Goal: Task Accomplishment & Management: Use online tool/utility

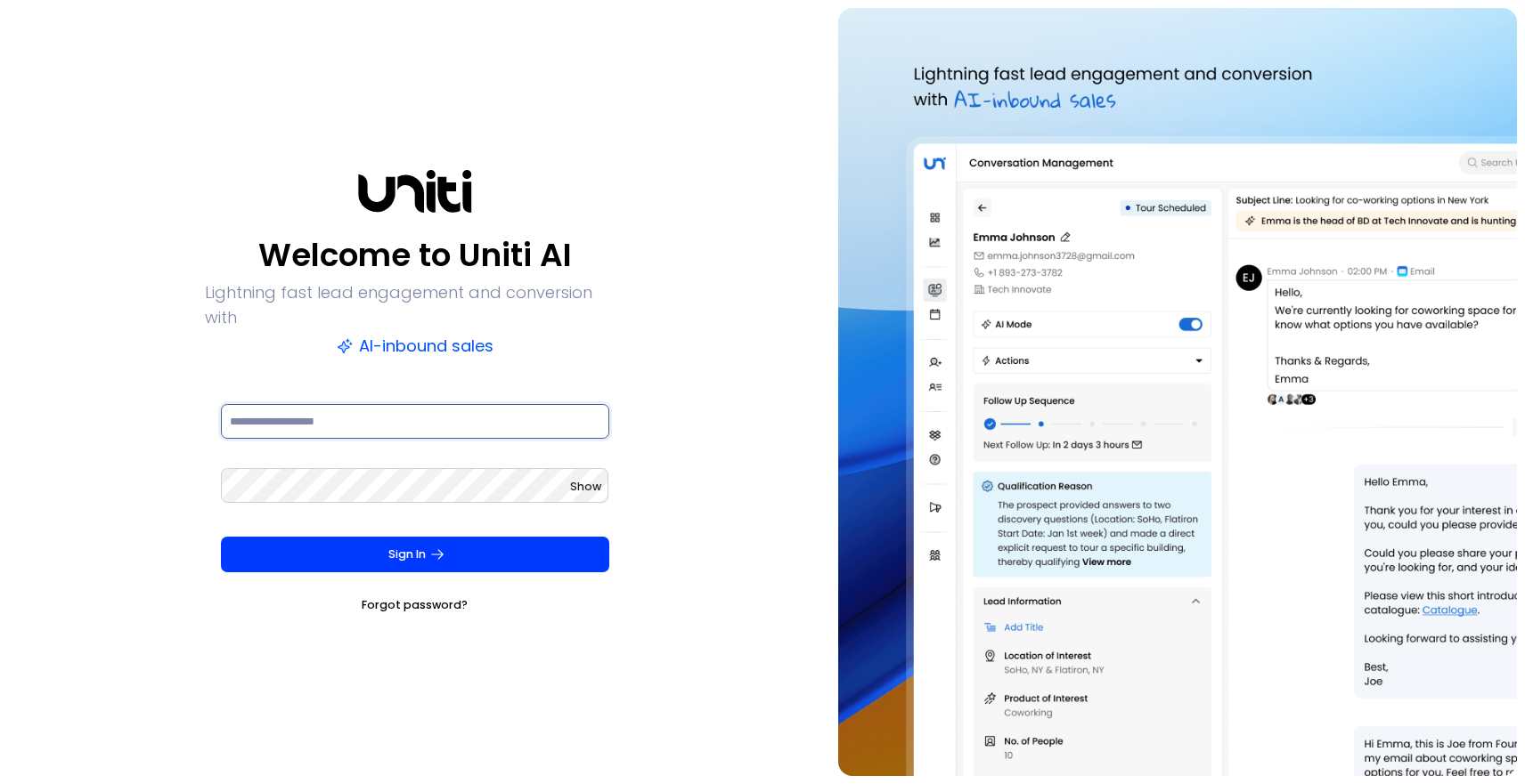
click at [271, 419] on input at bounding box center [415, 422] width 388 height 36
type input "**********"
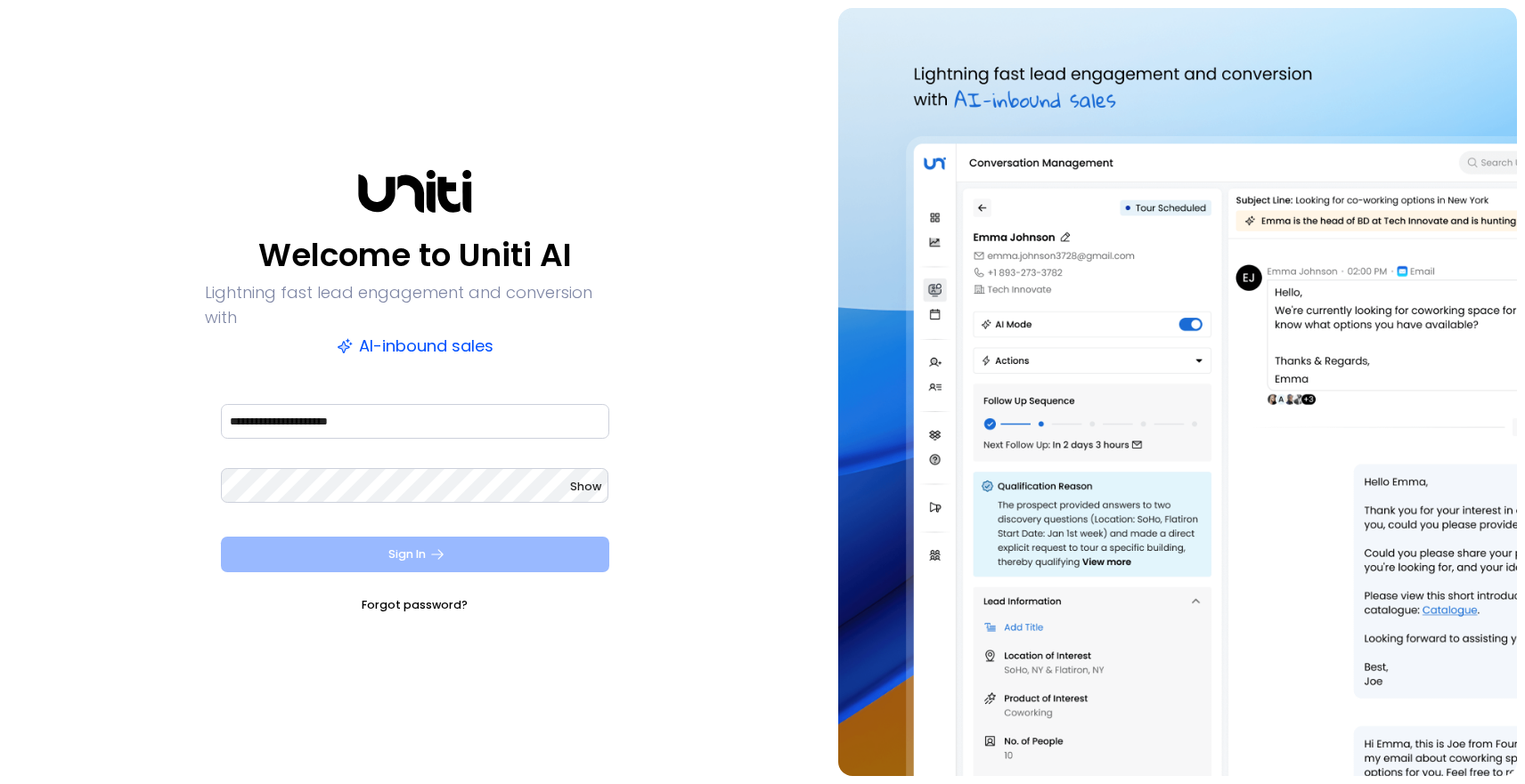
click at [393, 545] on button "Sign In" at bounding box center [415, 554] width 388 height 36
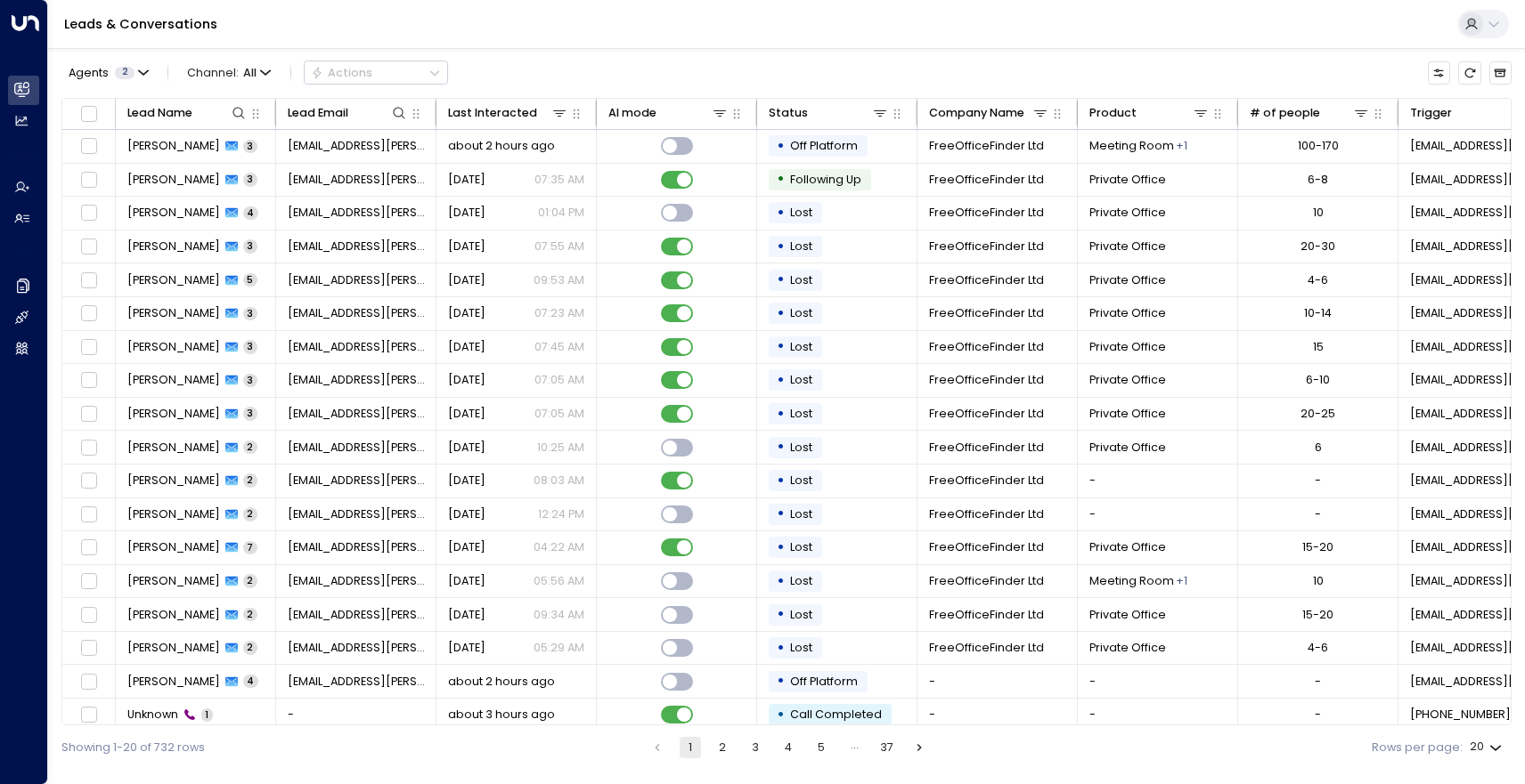
click at [639, 73] on div "Agents 2 Channel: All Actions" at bounding box center [786, 73] width 1450 height 34
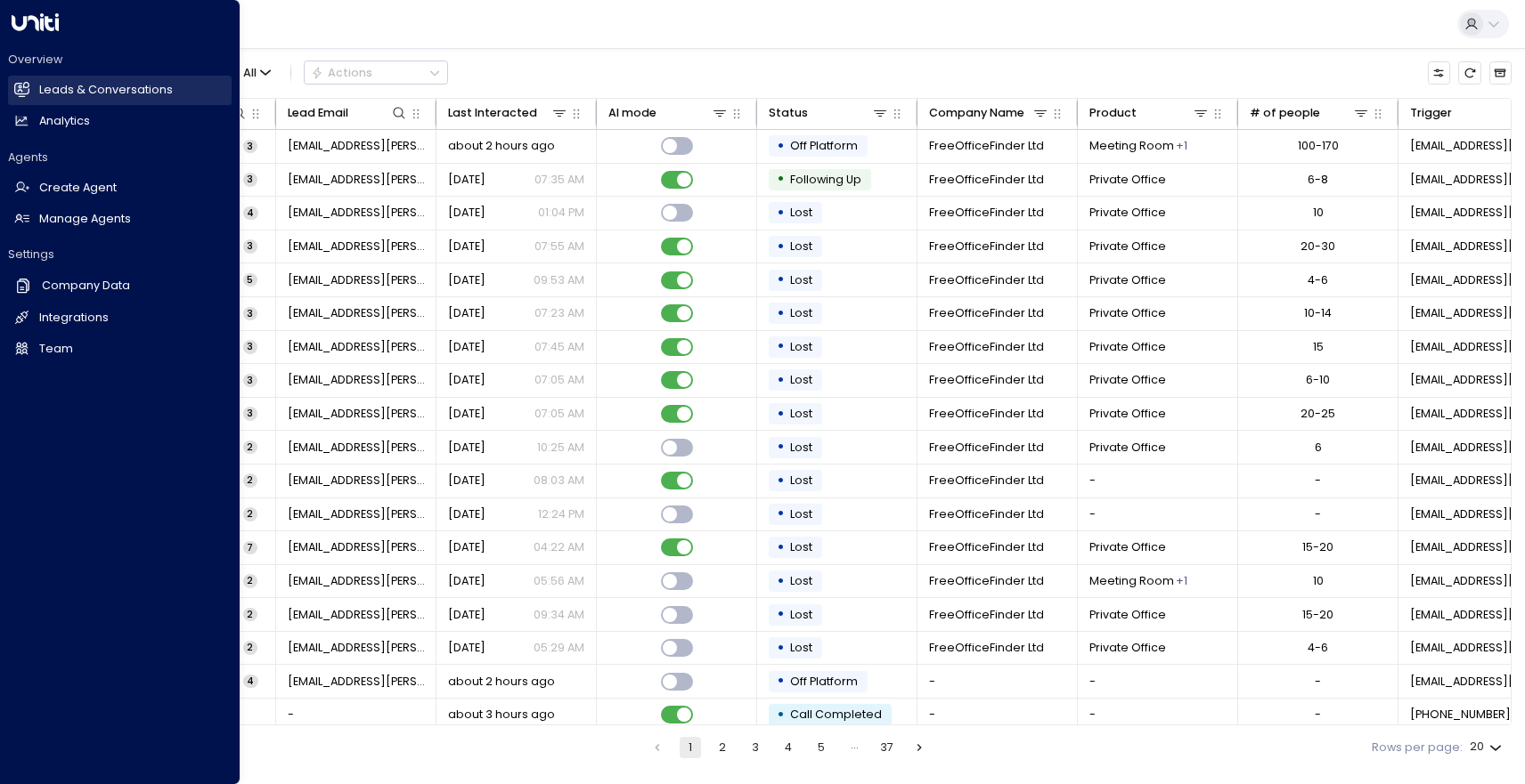
click at [99, 77] on link "Leads & Conversations Leads & Conversations" at bounding box center [119, 90] width 223 height 29
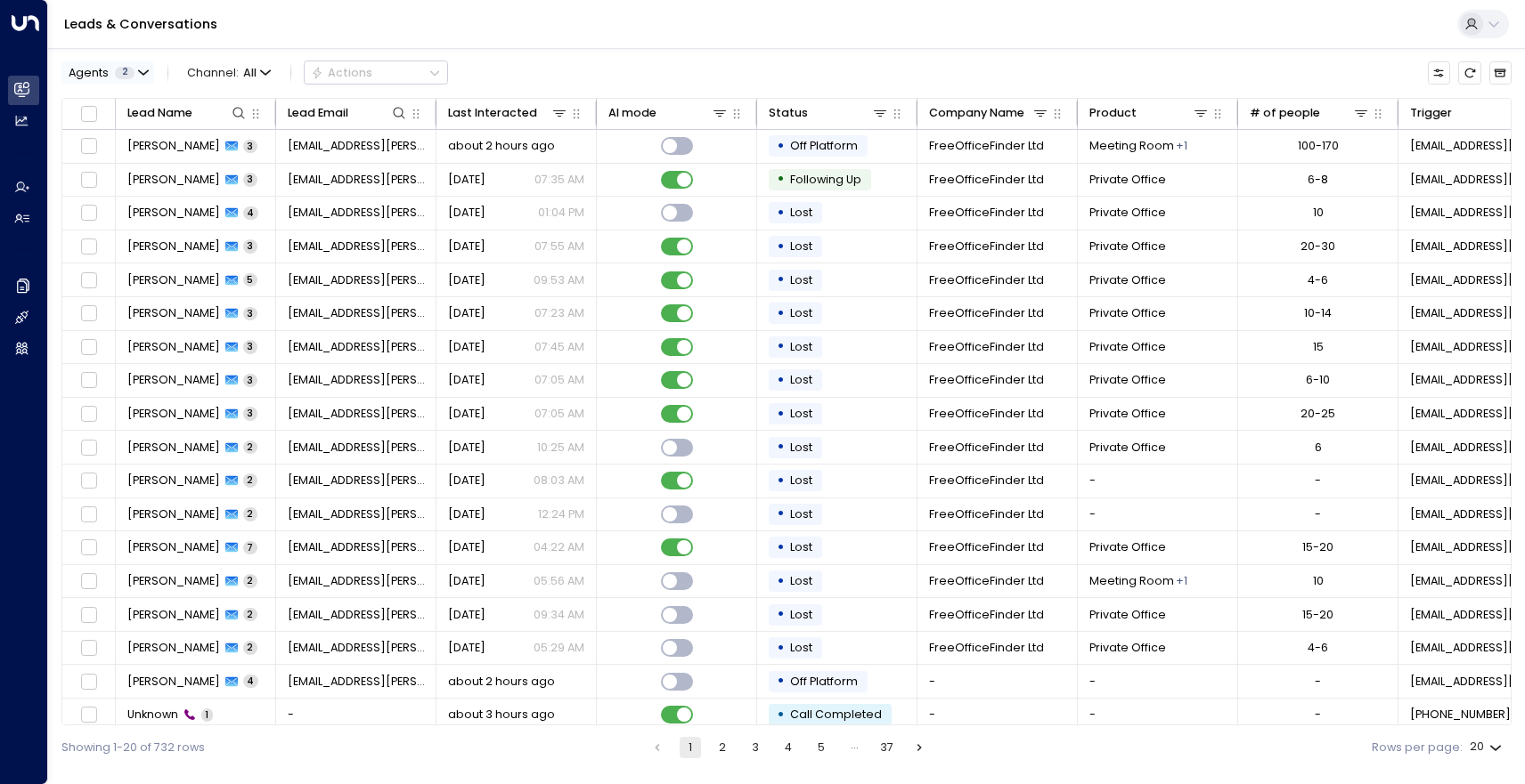
click at [116, 70] on span "2" at bounding box center [124, 73] width 19 height 13
click at [113, 128] on div "Maisy Clarke" at bounding box center [135, 128] width 92 height 16
click at [279, 167] on button "Apply" at bounding box center [273, 169] width 46 height 22
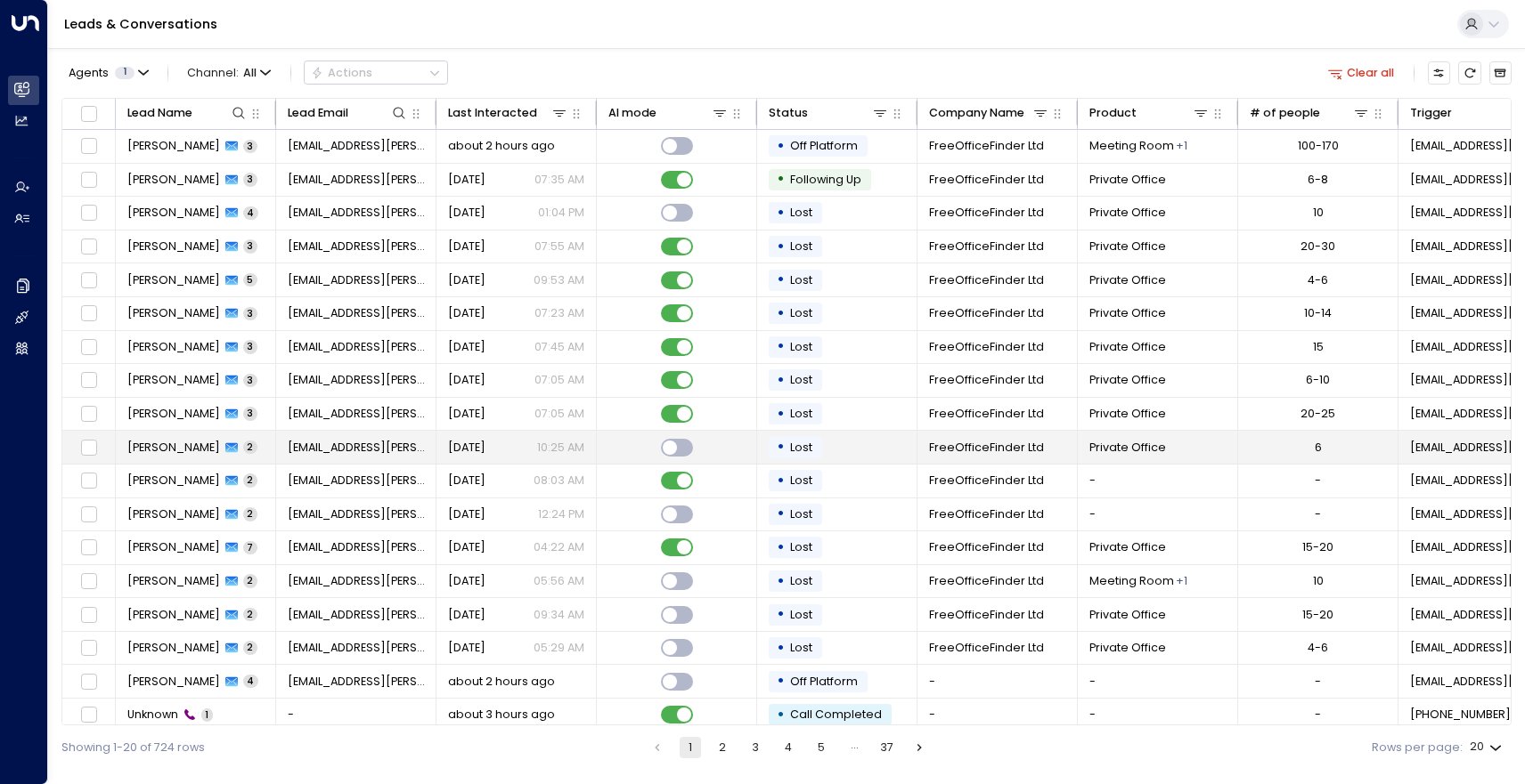
scroll to position [79, 0]
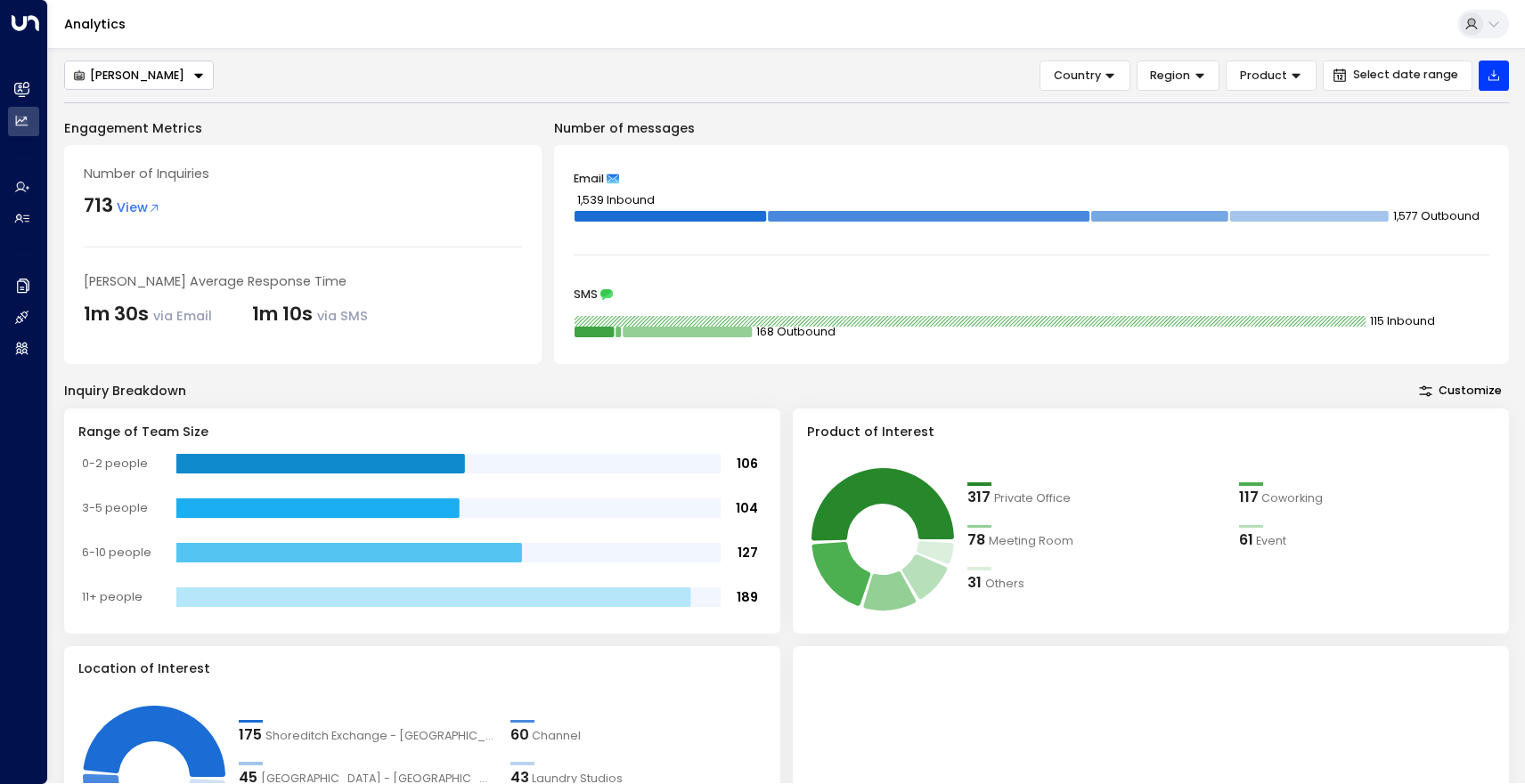
click at [595, 280] on div "Email 1,539 Inbound 1,577 Outbound SMS 115 Inbound 168 Outbound" at bounding box center [1032, 255] width 955 height 219
click at [600, 290] on icon at bounding box center [606, 294] width 13 height 13
click at [602, 338] on icon "115 Inbound 168 Outbound" at bounding box center [1032, 326] width 916 height 36
click at [586, 334] on rect at bounding box center [594, 332] width 39 height 11
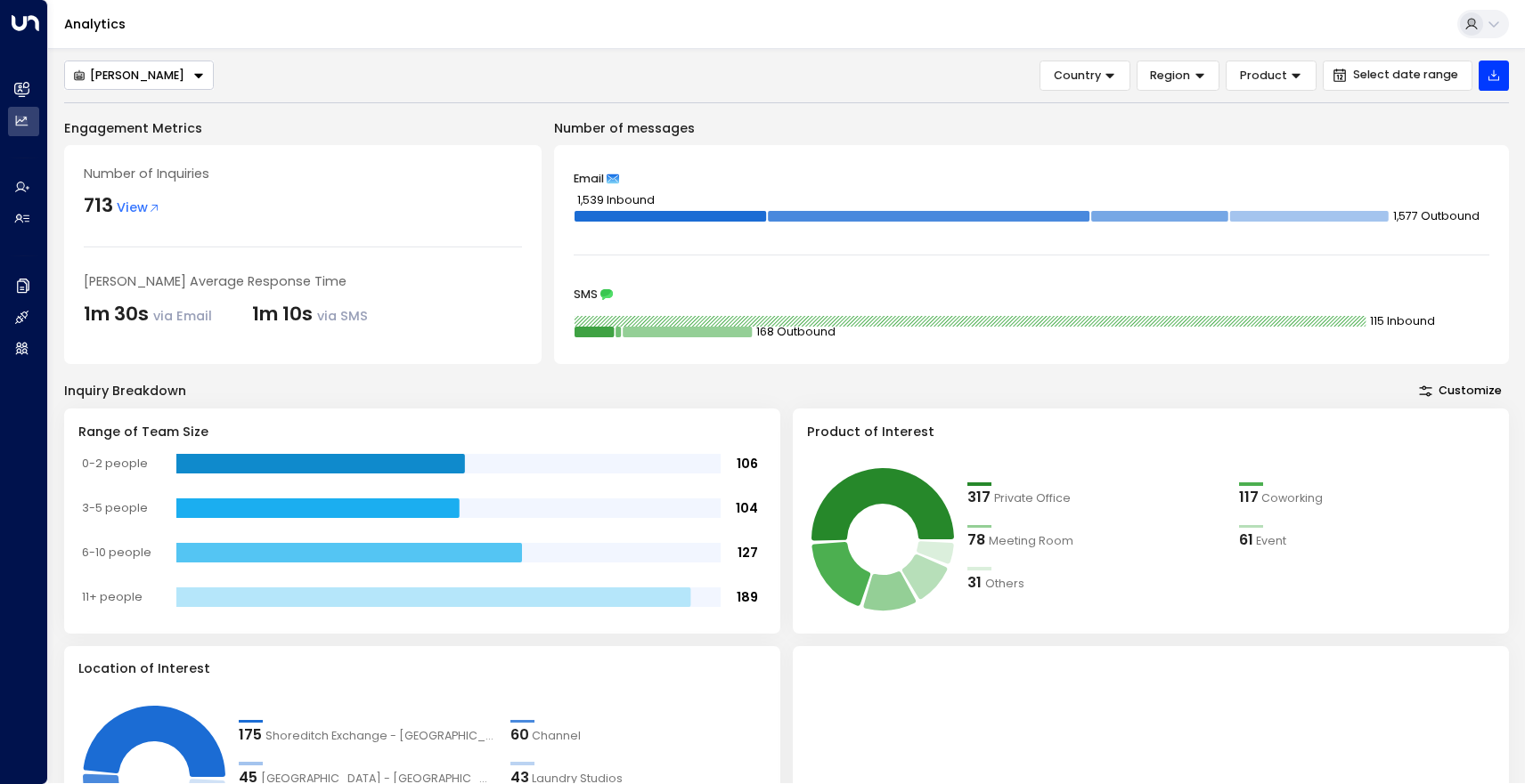
click at [696, 342] on icon "115 Inbound 168 Outbound" at bounding box center [1032, 326] width 916 height 36
click at [704, 339] on icon "115 Inbound 168 Outbound" at bounding box center [1032, 326] width 916 height 36
click at [703, 322] on rect at bounding box center [971, 321] width 792 height 11
click at [992, 364] on div "Engagement Metrics Number of Inquiries 713 View Charlotte Russell's Average Res…" at bounding box center [786, 695] width 1444 height 1152
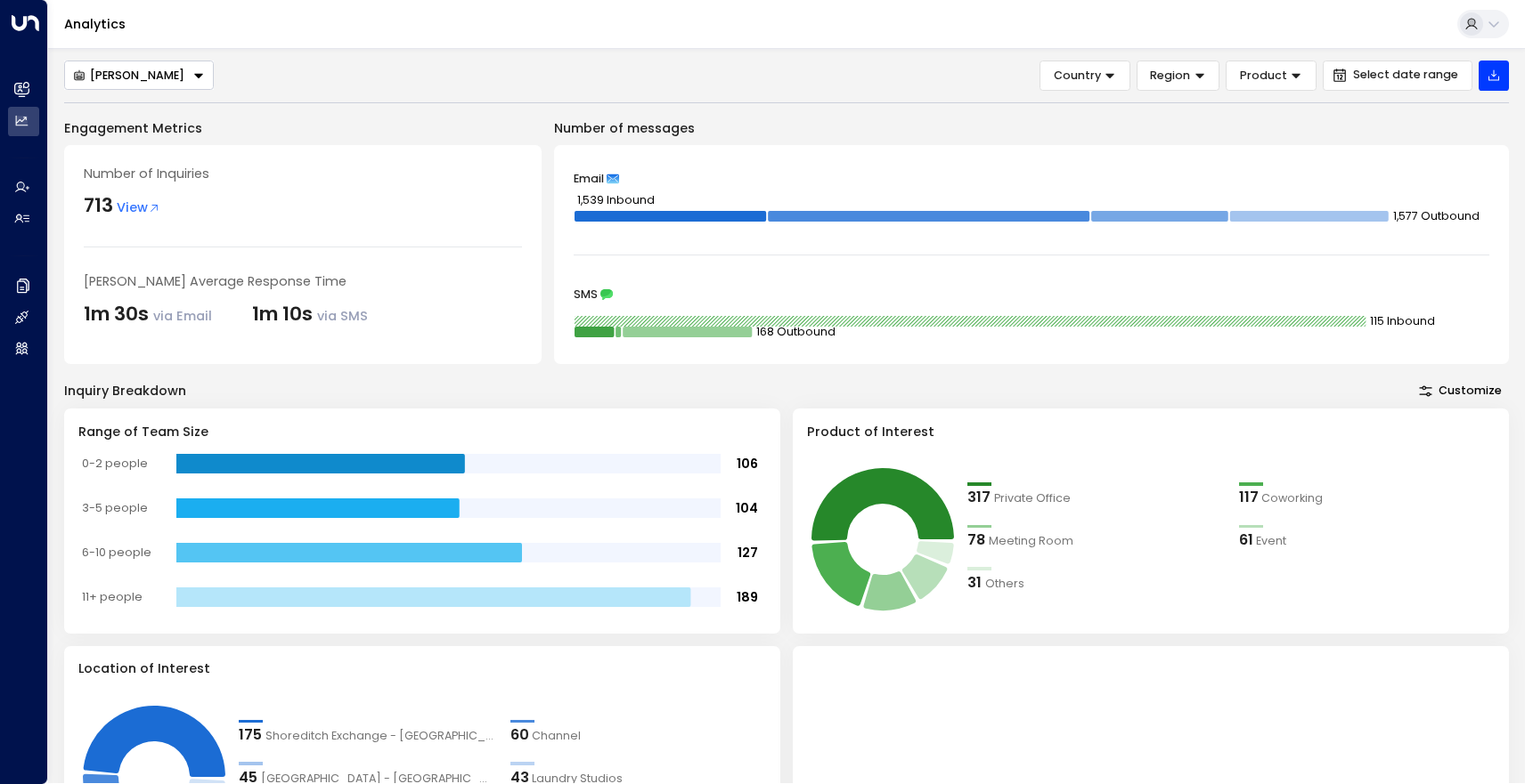
click at [585, 329] on rect at bounding box center [594, 332] width 39 height 11
click at [593, 330] on rect at bounding box center [594, 332] width 39 height 11
click at [707, 339] on icon "115 Inbound 168 Outbound" at bounding box center [1032, 326] width 916 height 36
click at [1097, 329] on icon "115 Inbound 168 Outbound" at bounding box center [1032, 326] width 916 height 36
click at [1379, 306] on div "SMS 115 Inbound 168 Outbound" at bounding box center [1032, 316] width 916 height 56
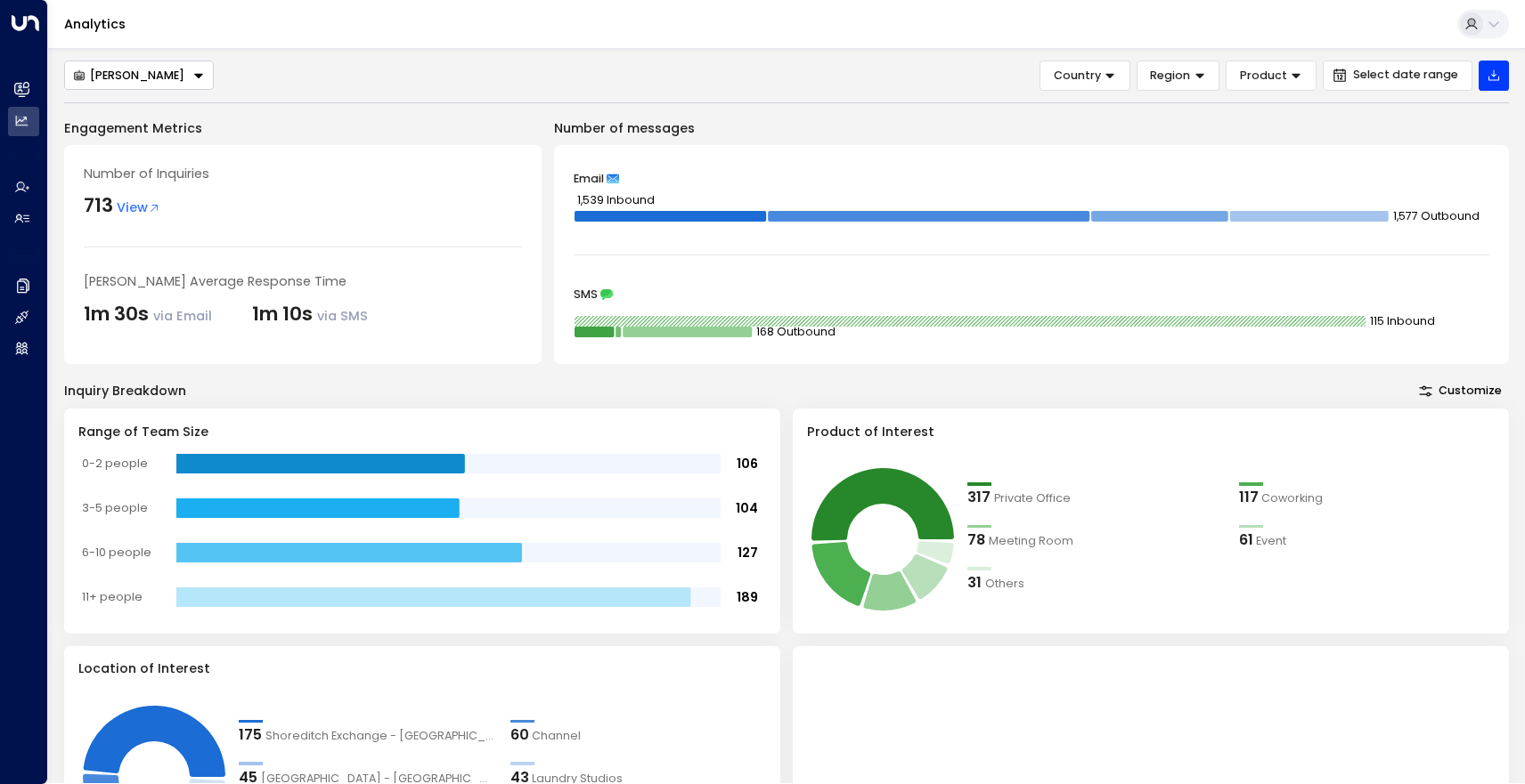
click at [1385, 314] on tspan "115 Inbound" at bounding box center [1403, 322] width 65 height 16
click at [1386, 317] on tspan "115 Inbound" at bounding box center [1403, 322] width 65 height 16
click at [601, 292] on icon at bounding box center [606, 294] width 13 height 11
click at [159, 60] on button "Charlotte Russell" at bounding box center [139, 75] width 149 height 29
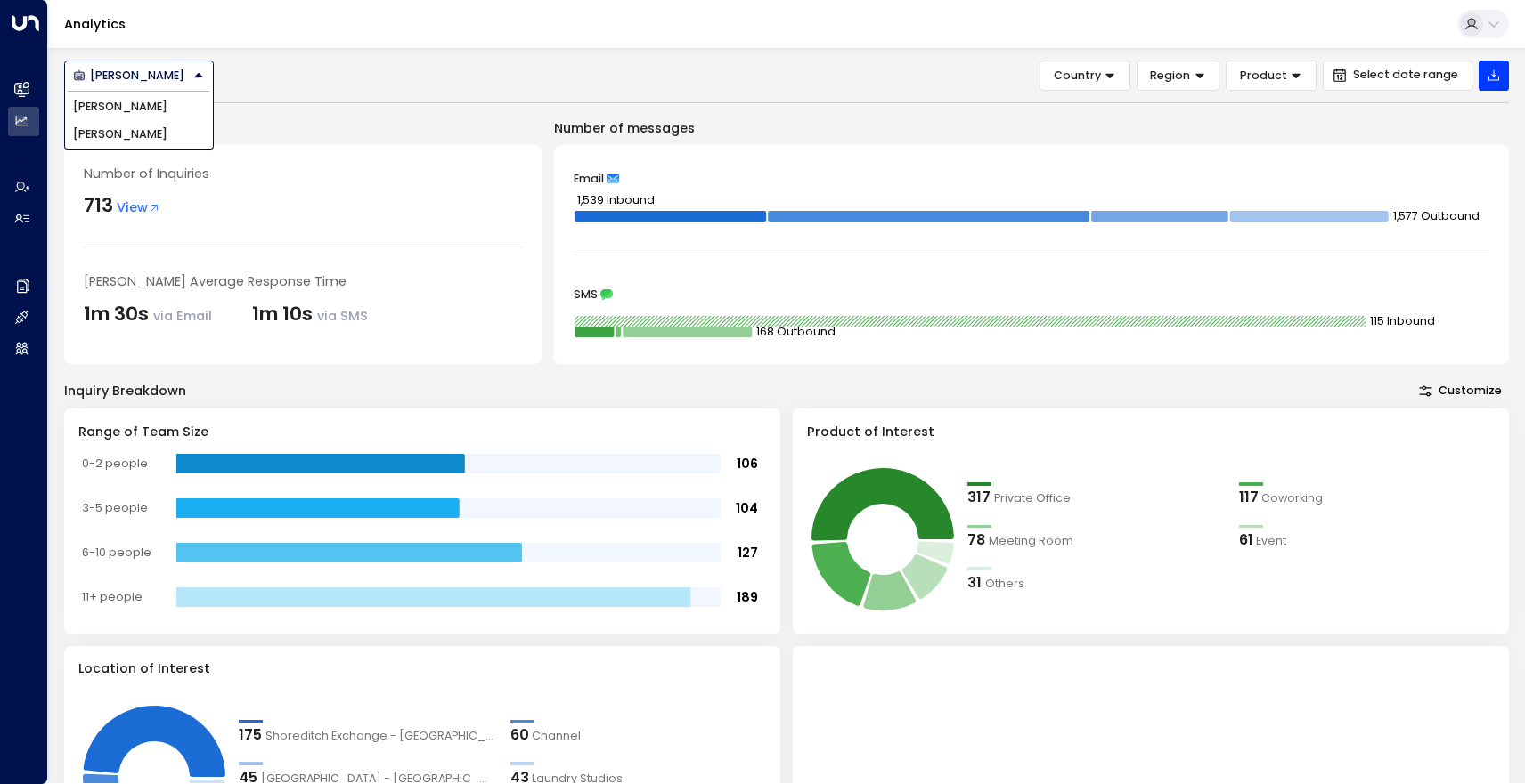
click at [168, 93] on li "Charlotte Russell" at bounding box center [139, 107] width 148 height 27
click at [169, 79] on div "Charlotte Russell" at bounding box center [128, 76] width 112 height 15
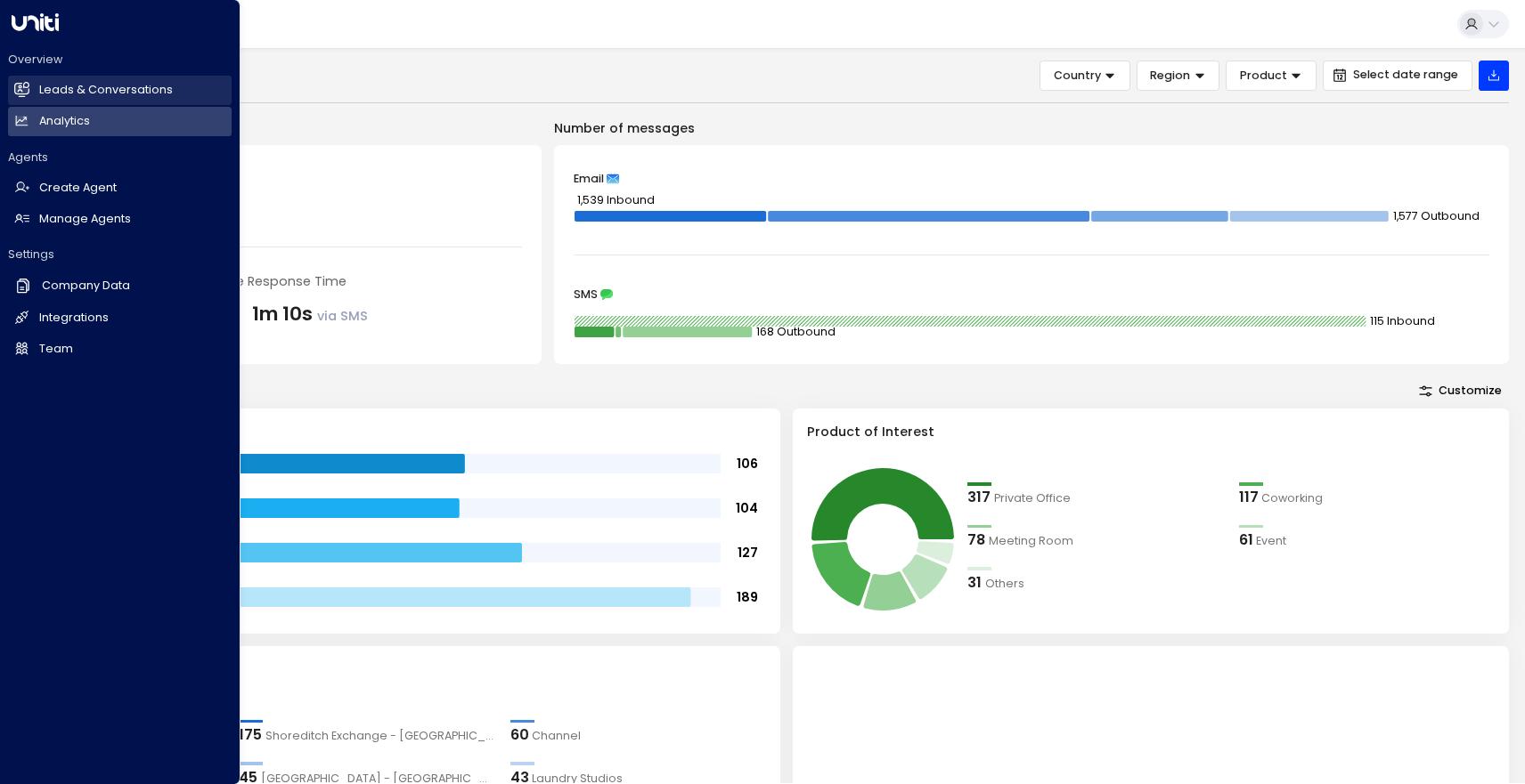
click at [63, 81] on link "Leads & Conversations Leads & Conversations" at bounding box center [119, 90] width 223 height 29
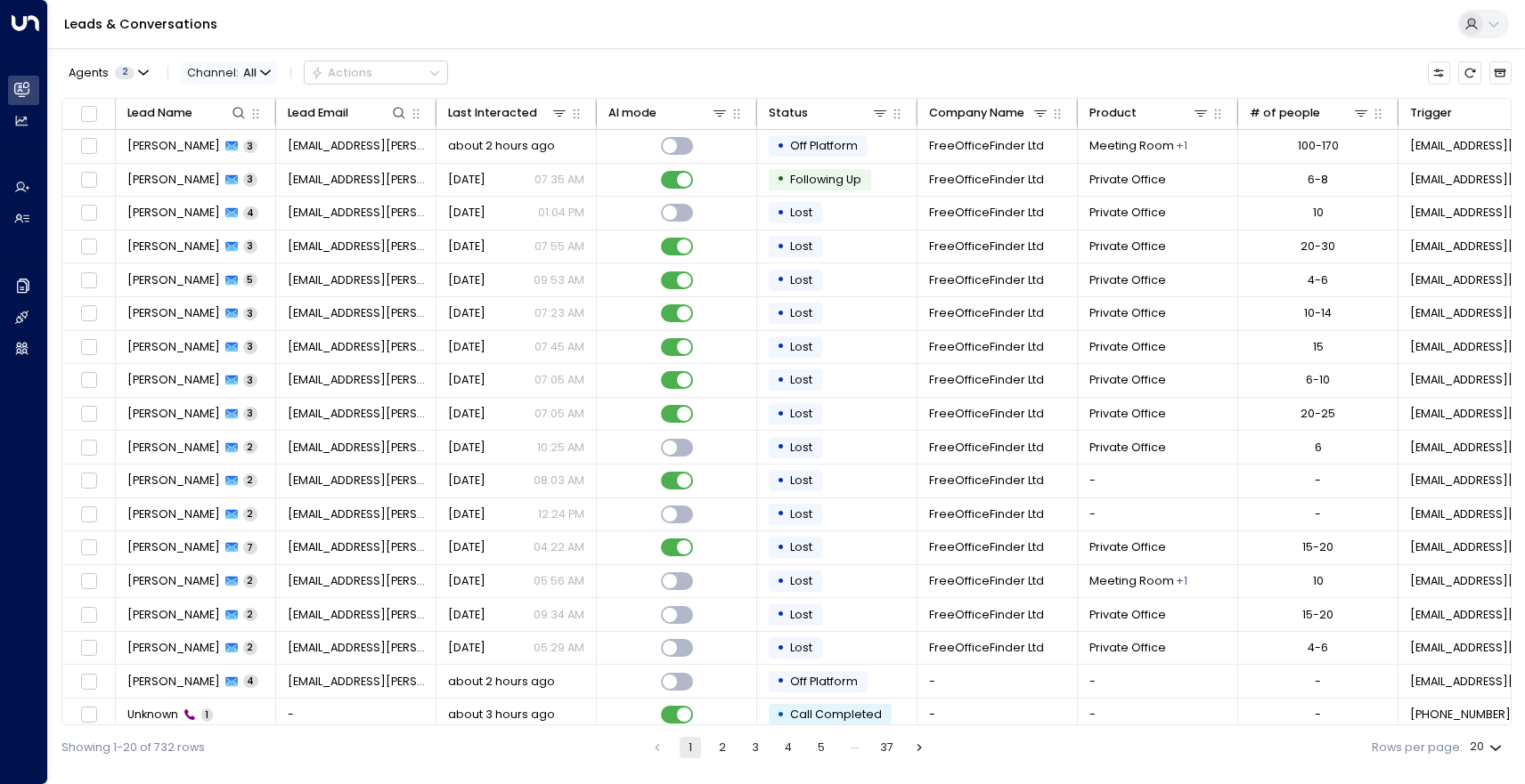
click at [262, 73] on icon "button" at bounding box center [265, 72] width 9 height 4
click at [211, 139] on span "SMS" at bounding box center [212, 138] width 24 height 16
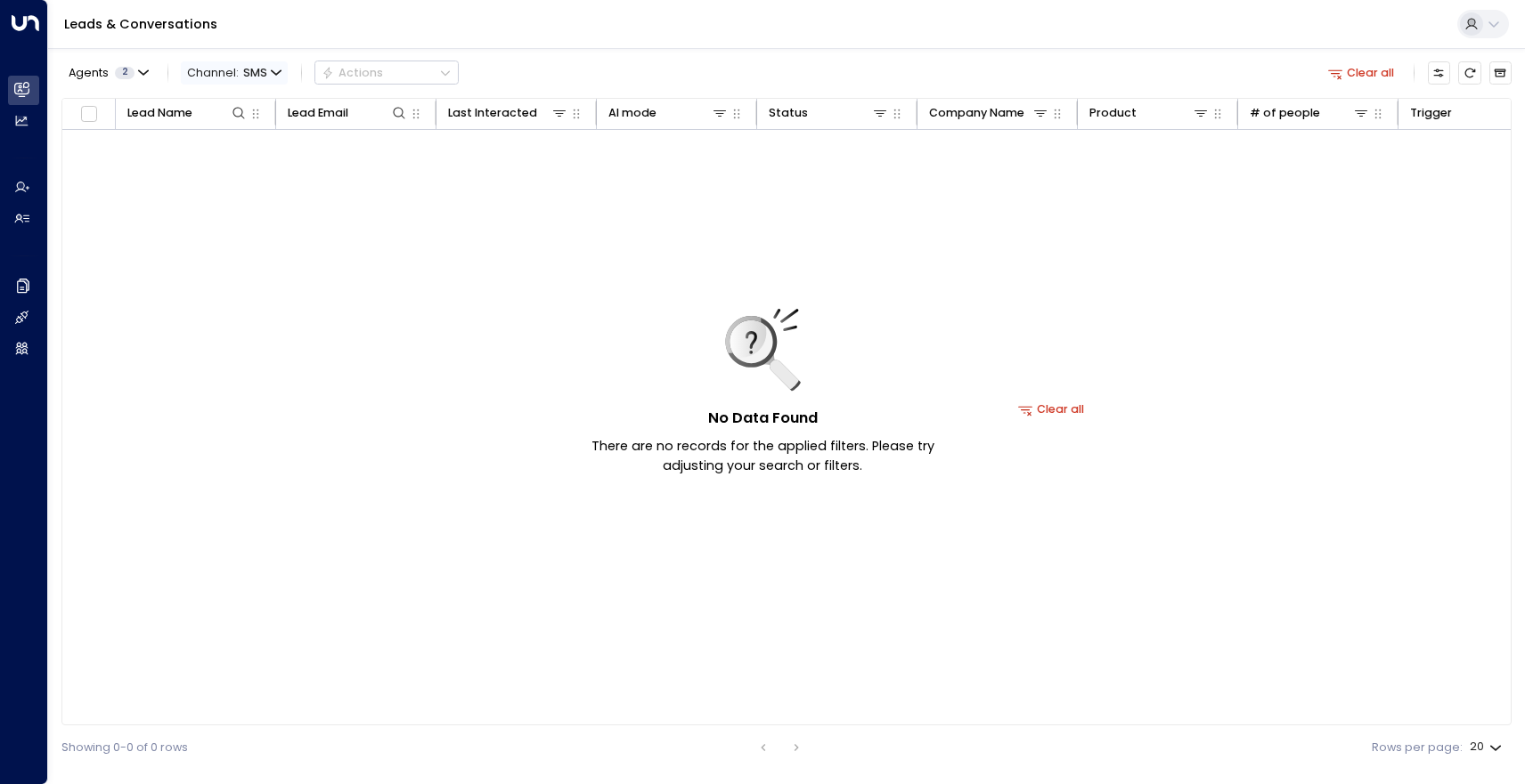
click at [272, 69] on icon "button" at bounding box center [276, 73] width 11 height 11
click at [220, 223] on span "Voice" at bounding box center [216, 231] width 33 height 16
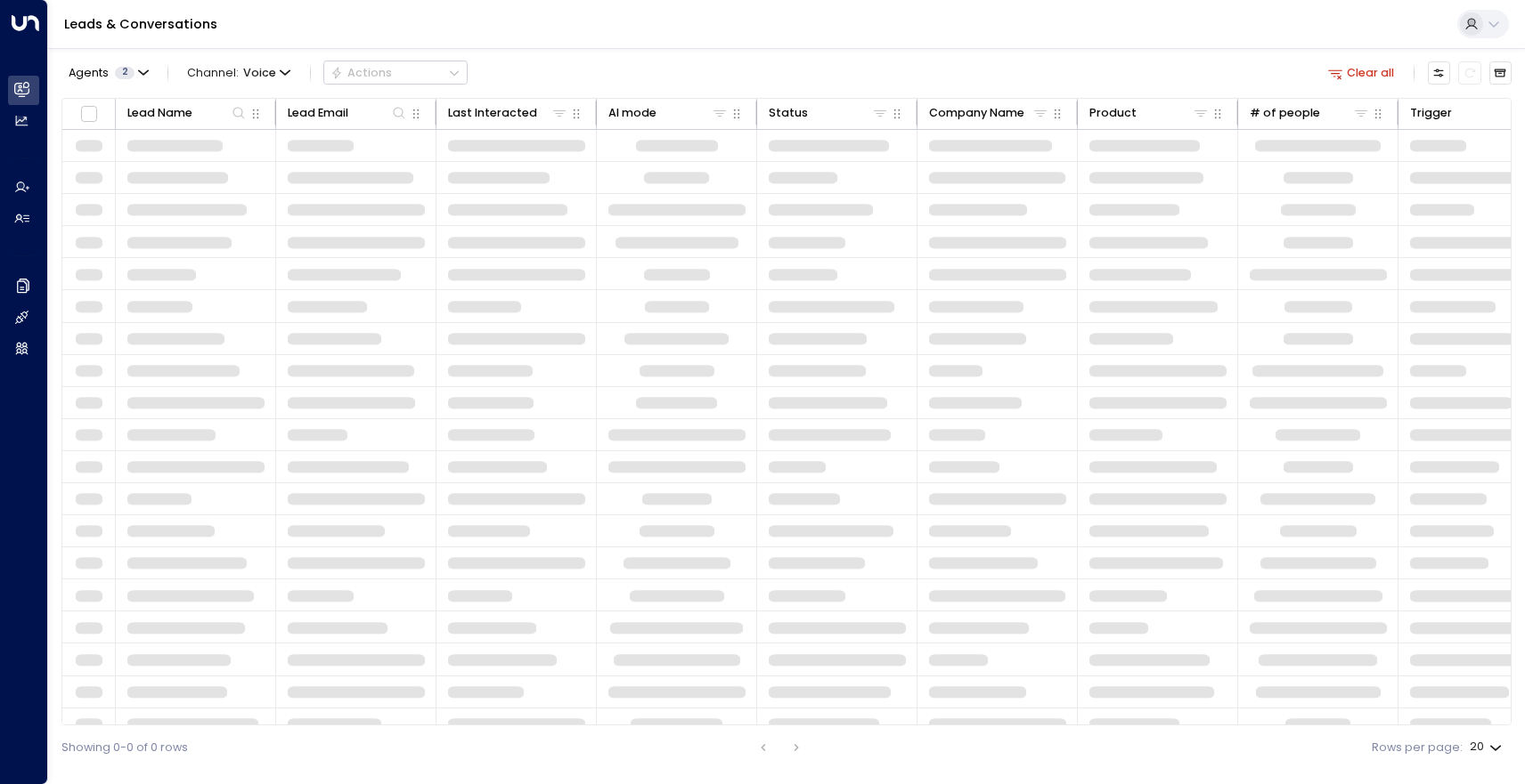
click at [220, 223] on div "All SMS Email WhatsApp Voice Web Chat" at bounding box center [762, 392] width 1525 height 784
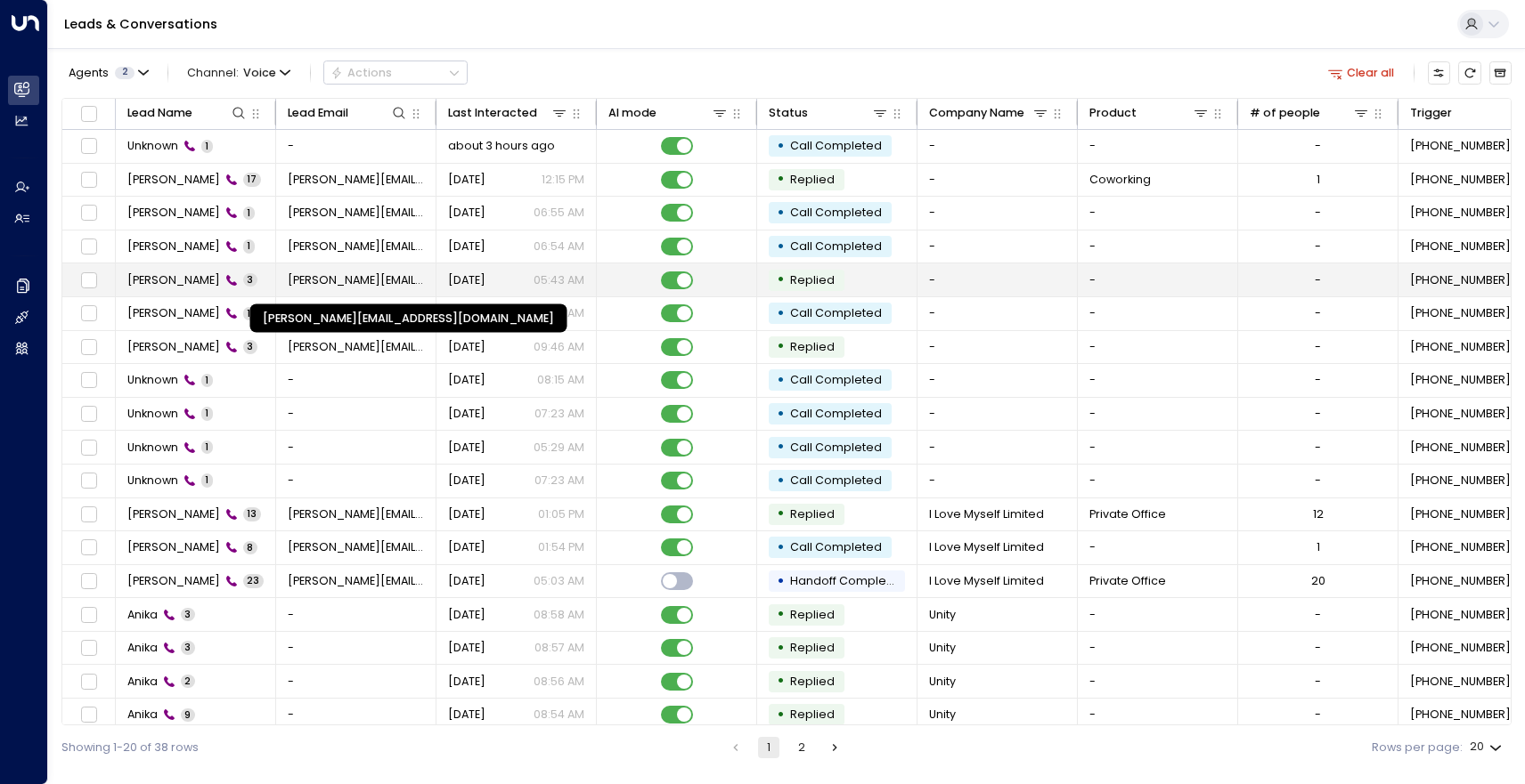
click at [340, 276] on span "sophie_chessher@hotmail.co.uk" at bounding box center [355, 280] width 137 height 16
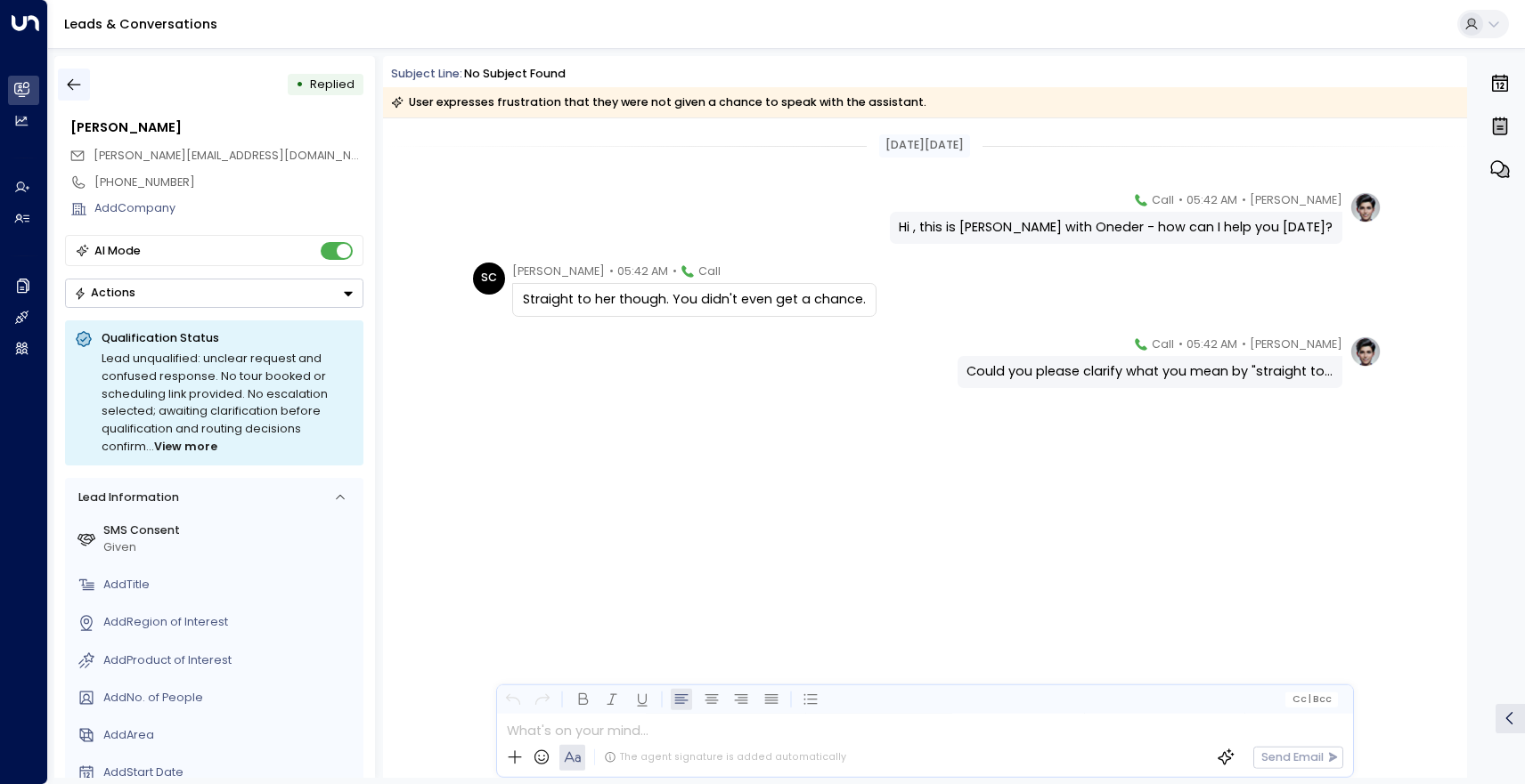
click at [65, 81] on icon "button" at bounding box center [74, 84] width 17 height 17
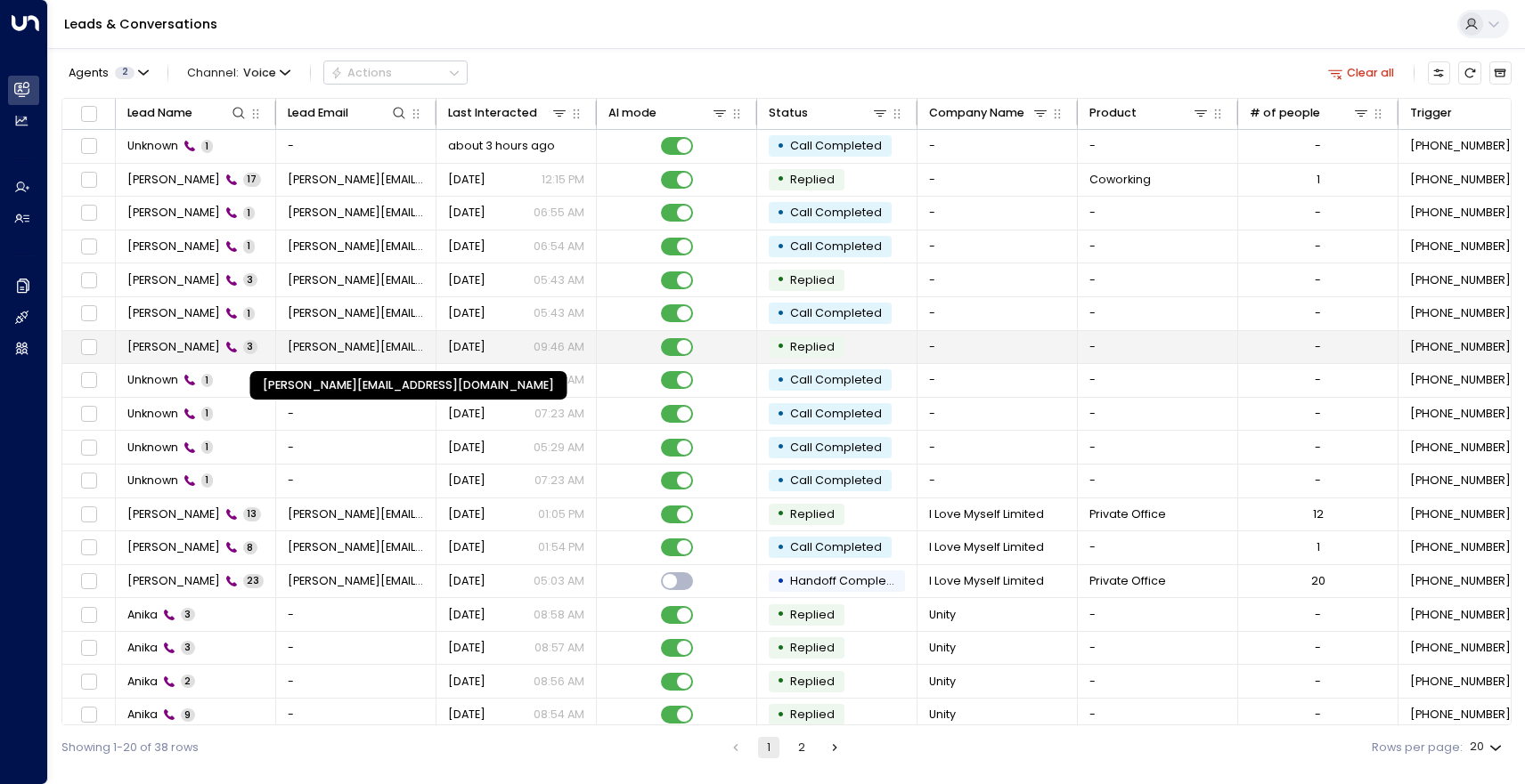
click at [323, 354] on span "sophie_chessher@hotmail.co.uk" at bounding box center [355, 347] width 137 height 16
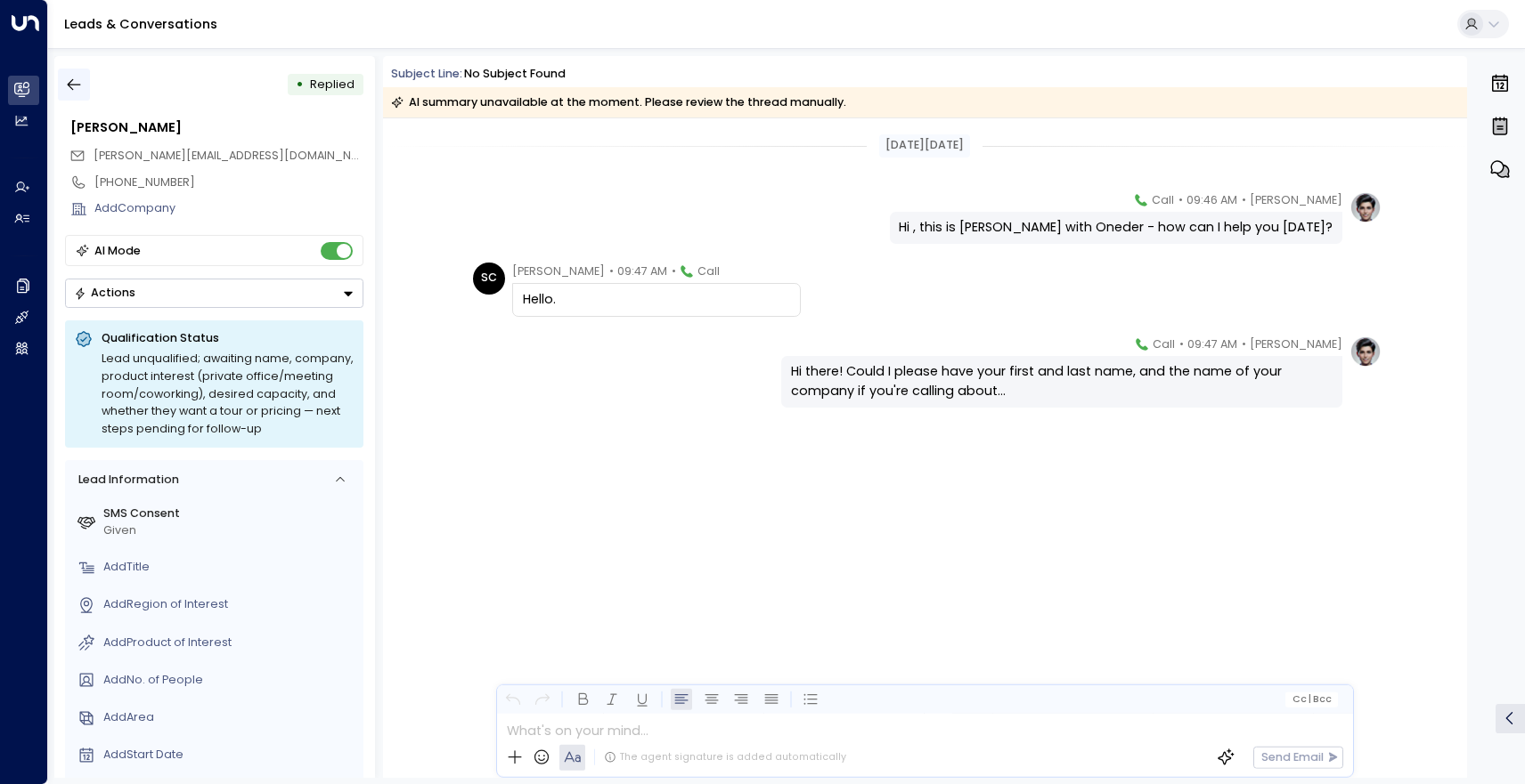
click at [81, 73] on button "button" at bounding box center [74, 84] width 32 height 32
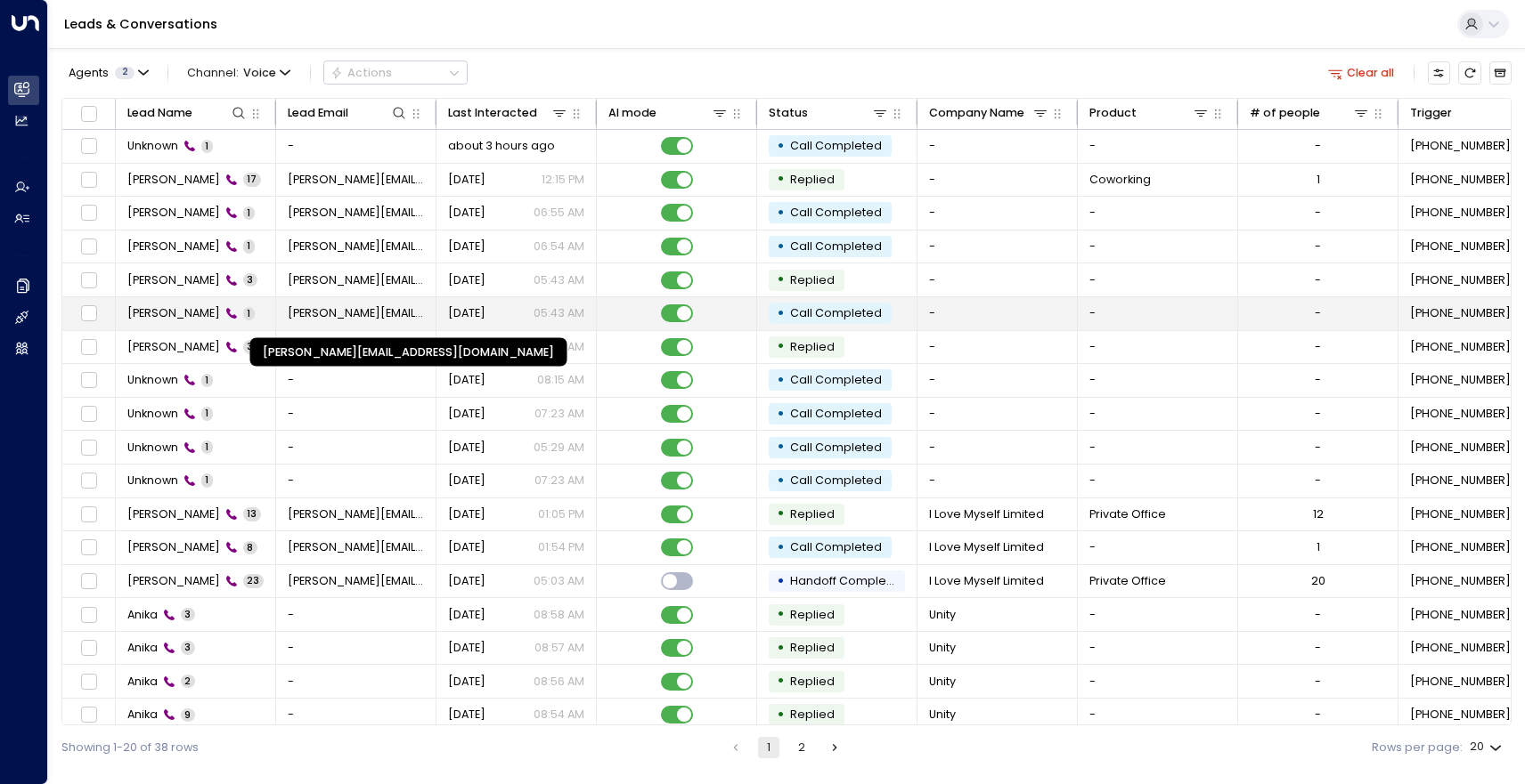
click at [331, 321] on span "sophie_chessher@hotmail.co.uk" at bounding box center [355, 313] width 137 height 16
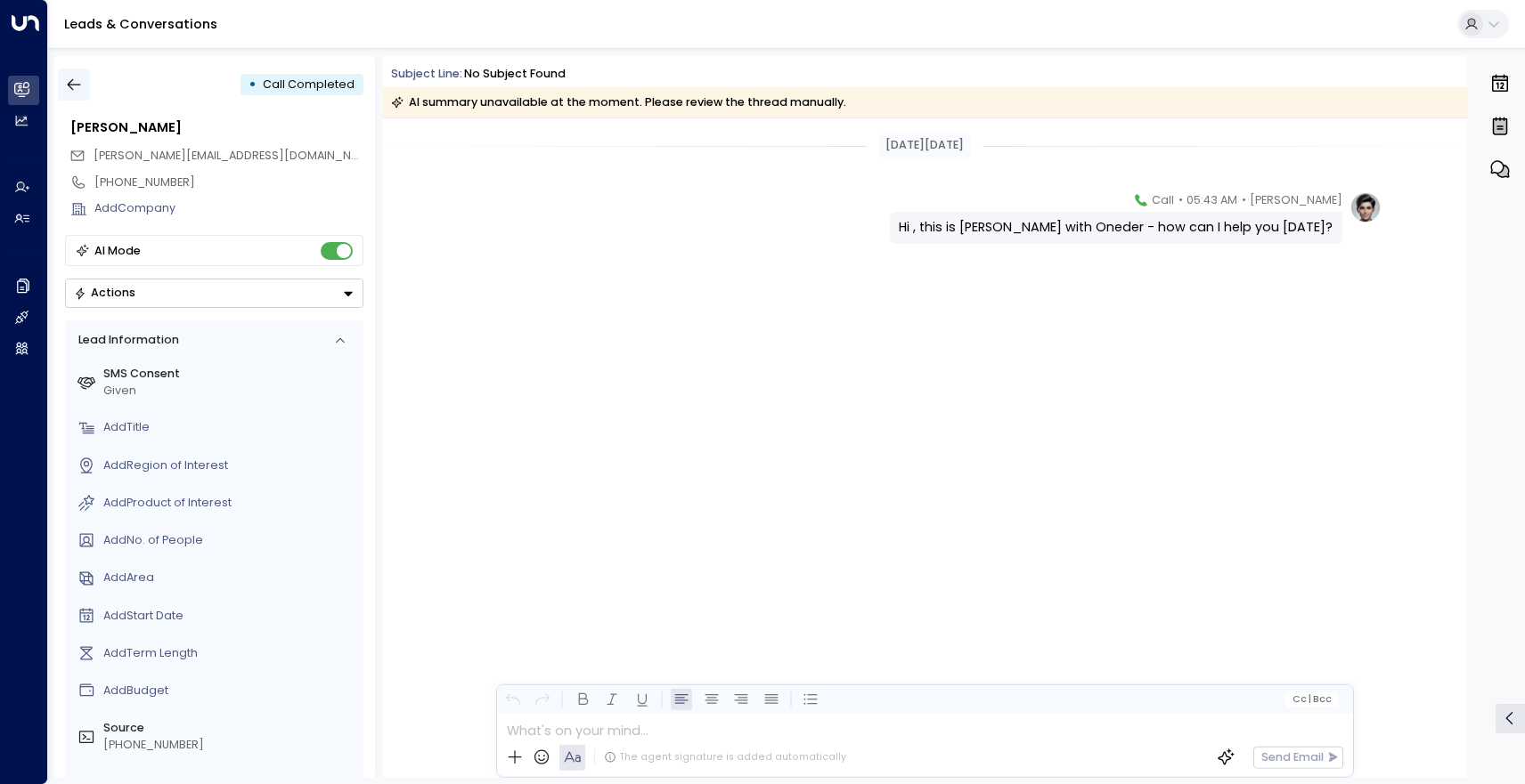
click at [75, 81] on icon "button" at bounding box center [74, 84] width 17 height 17
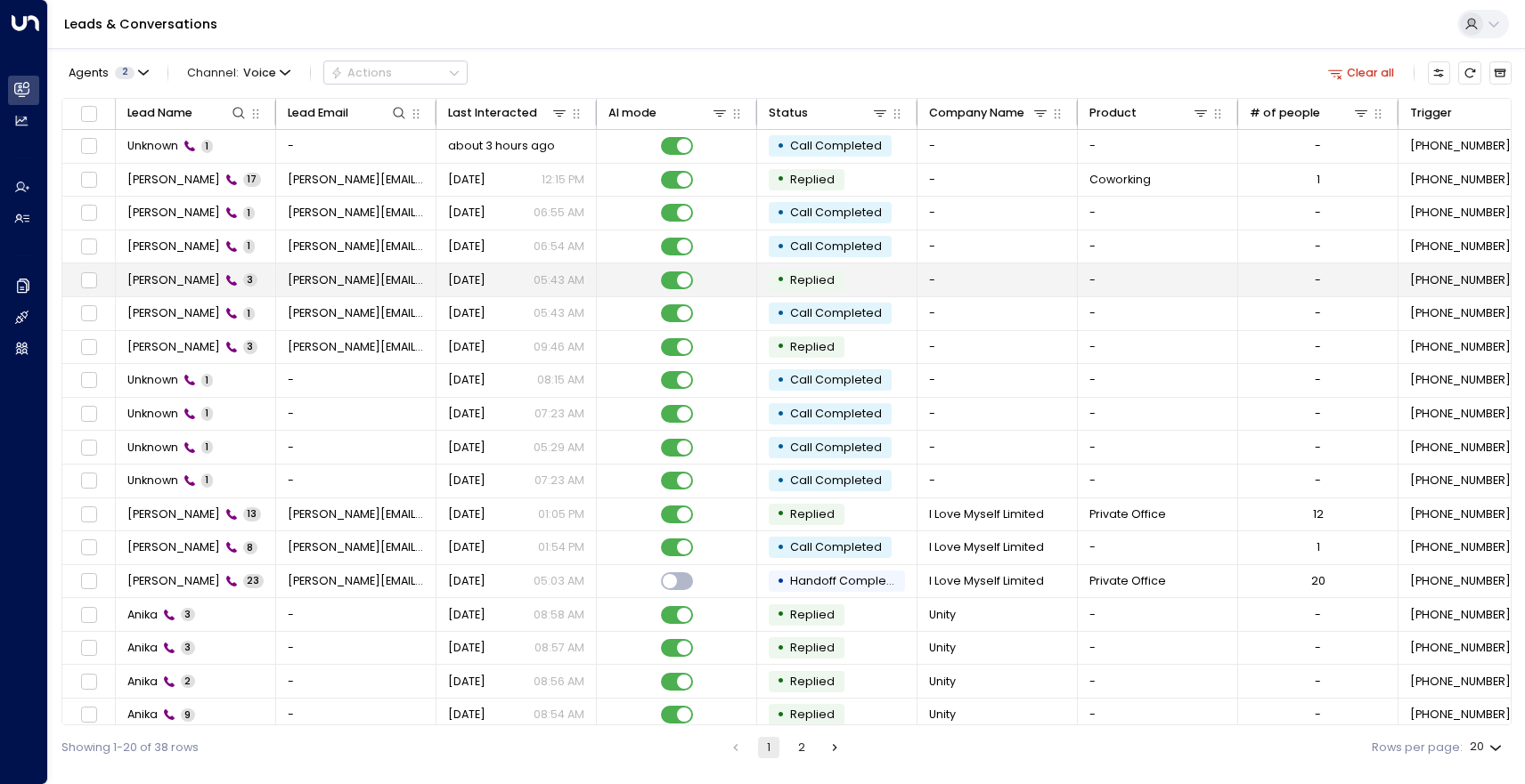
click at [495, 291] on td "Aug 18, 2025 05:43 AM" at bounding box center [516, 280] width 160 height 33
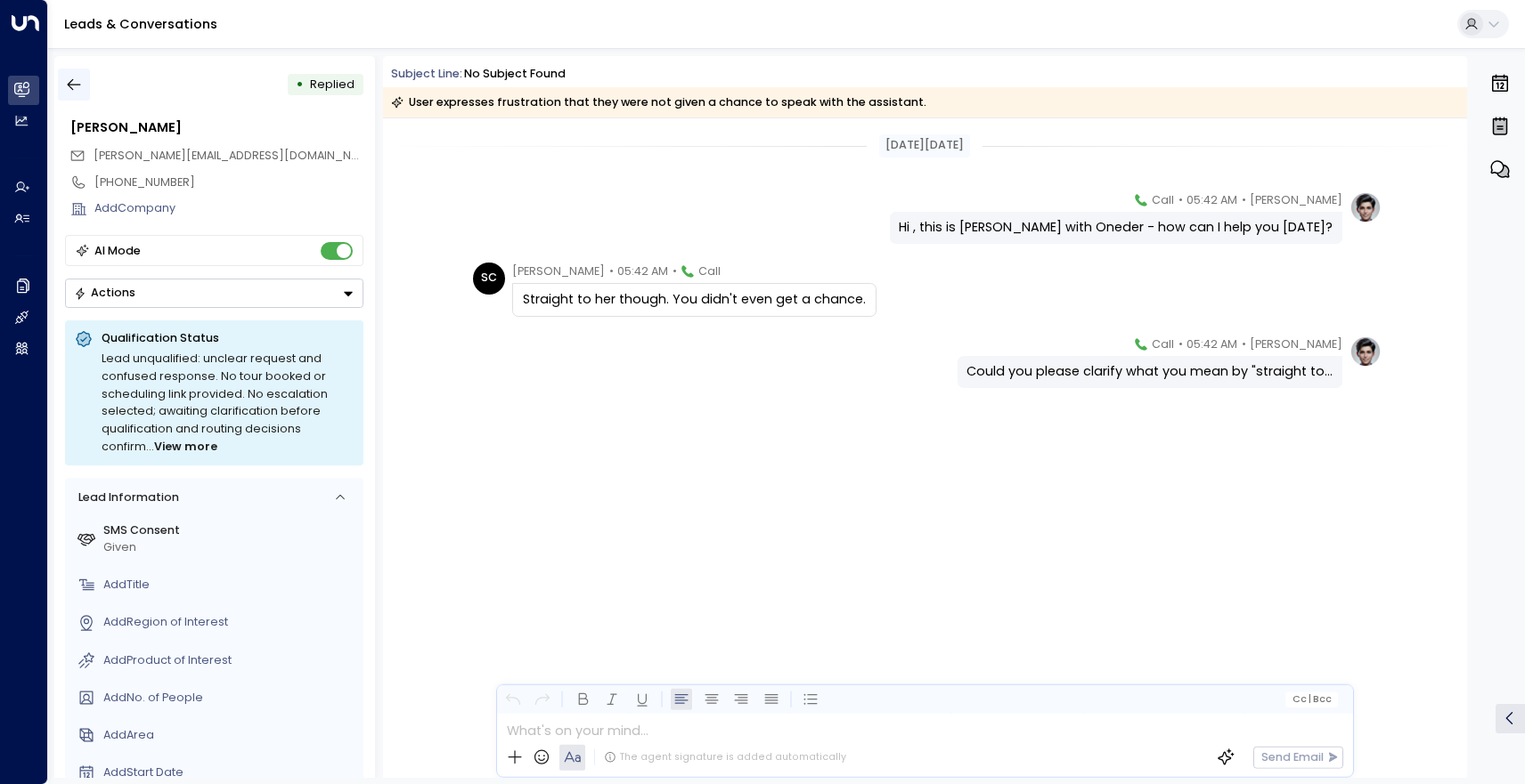
click at [71, 87] on icon "button" at bounding box center [75, 85] width 14 height 12
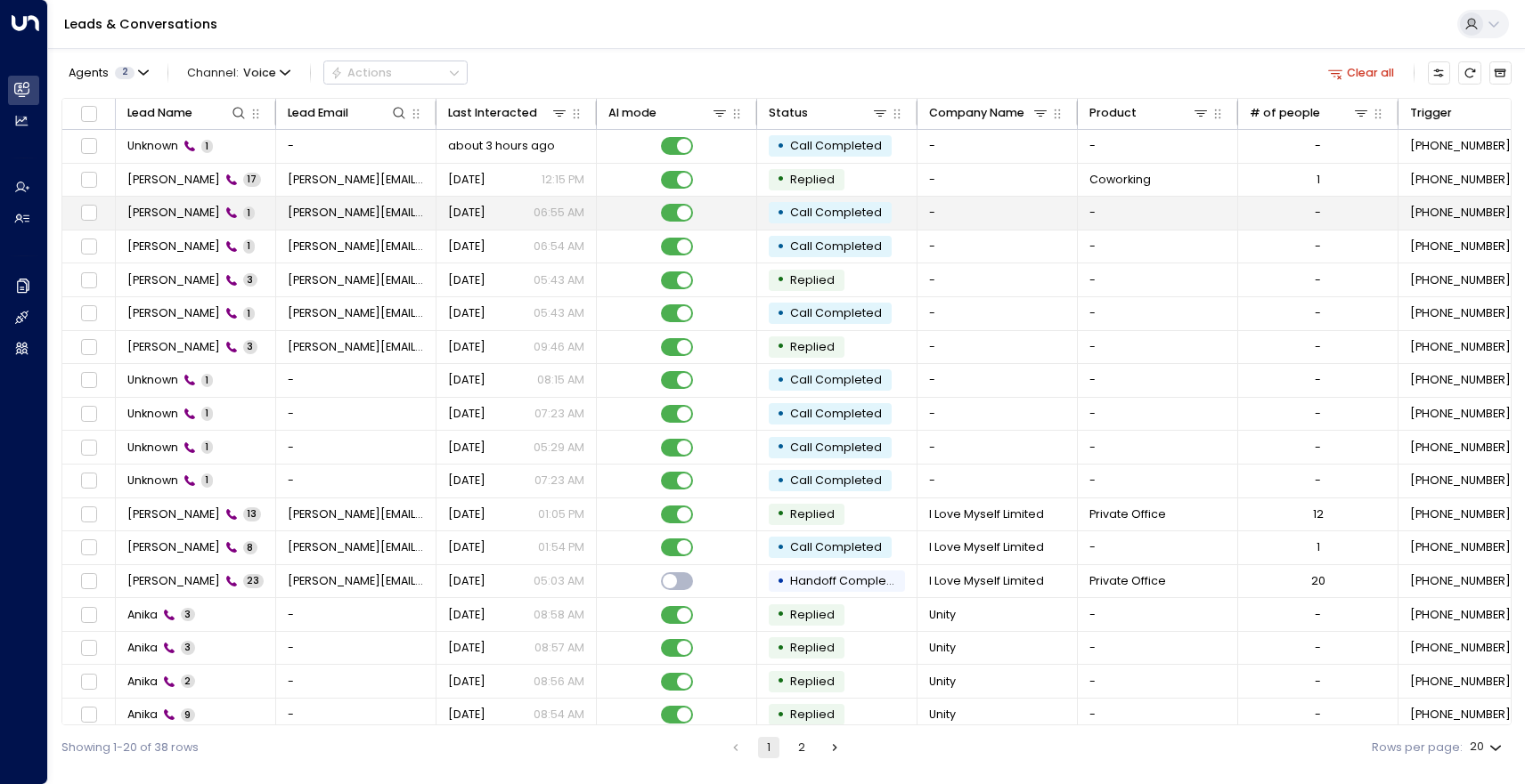
click at [315, 205] on span "sophie_chessher@hotmail.co.uk" at bounding box center [355, 212] width 137 height 16
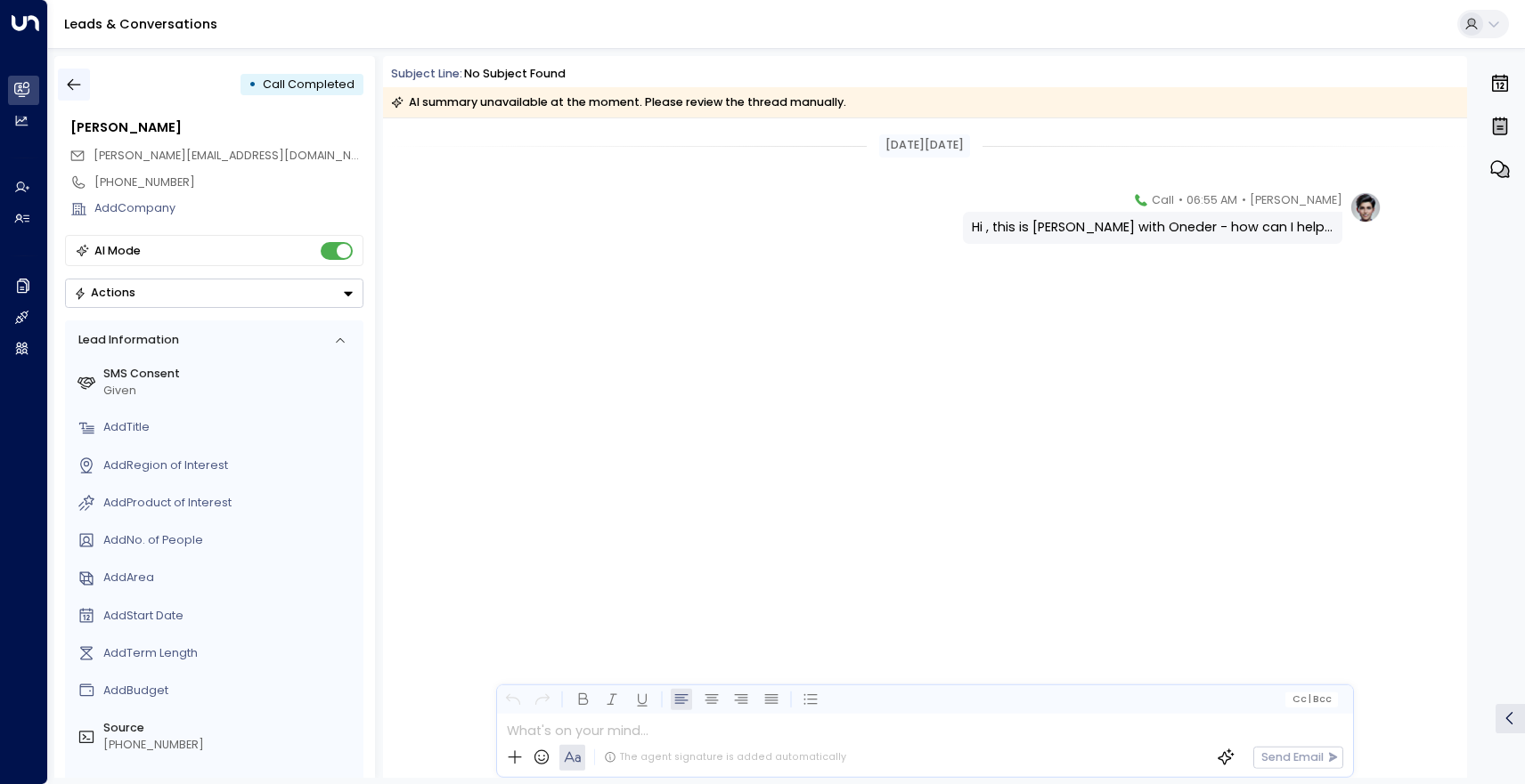
click at [78, 86] on icon "button" at bounding box center [74, 84] width 17 height 17
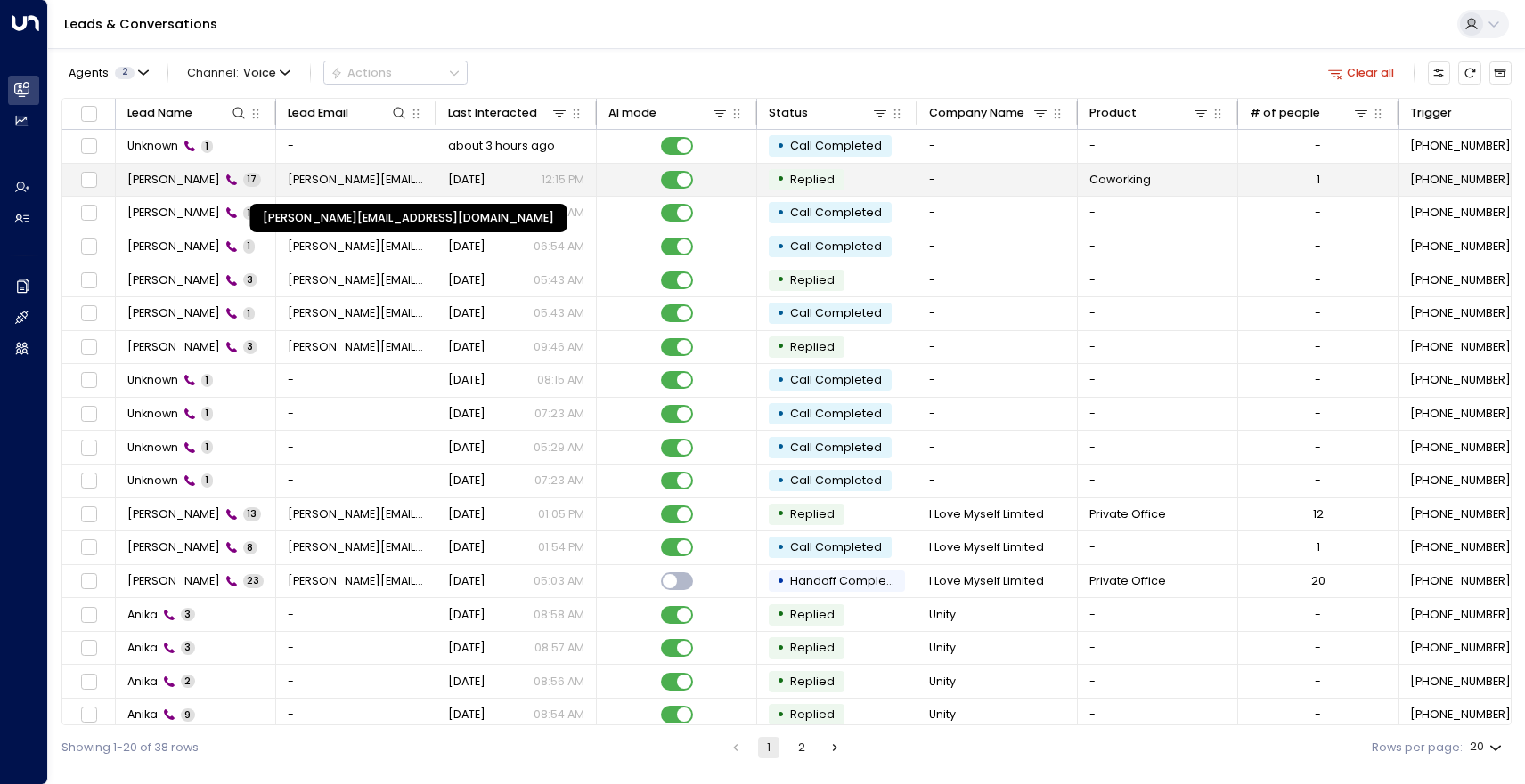
click at [341, 174] on span "sophie_chessher@hotmail.co.uk" at bounding box center [355, 180] width 137 height 16
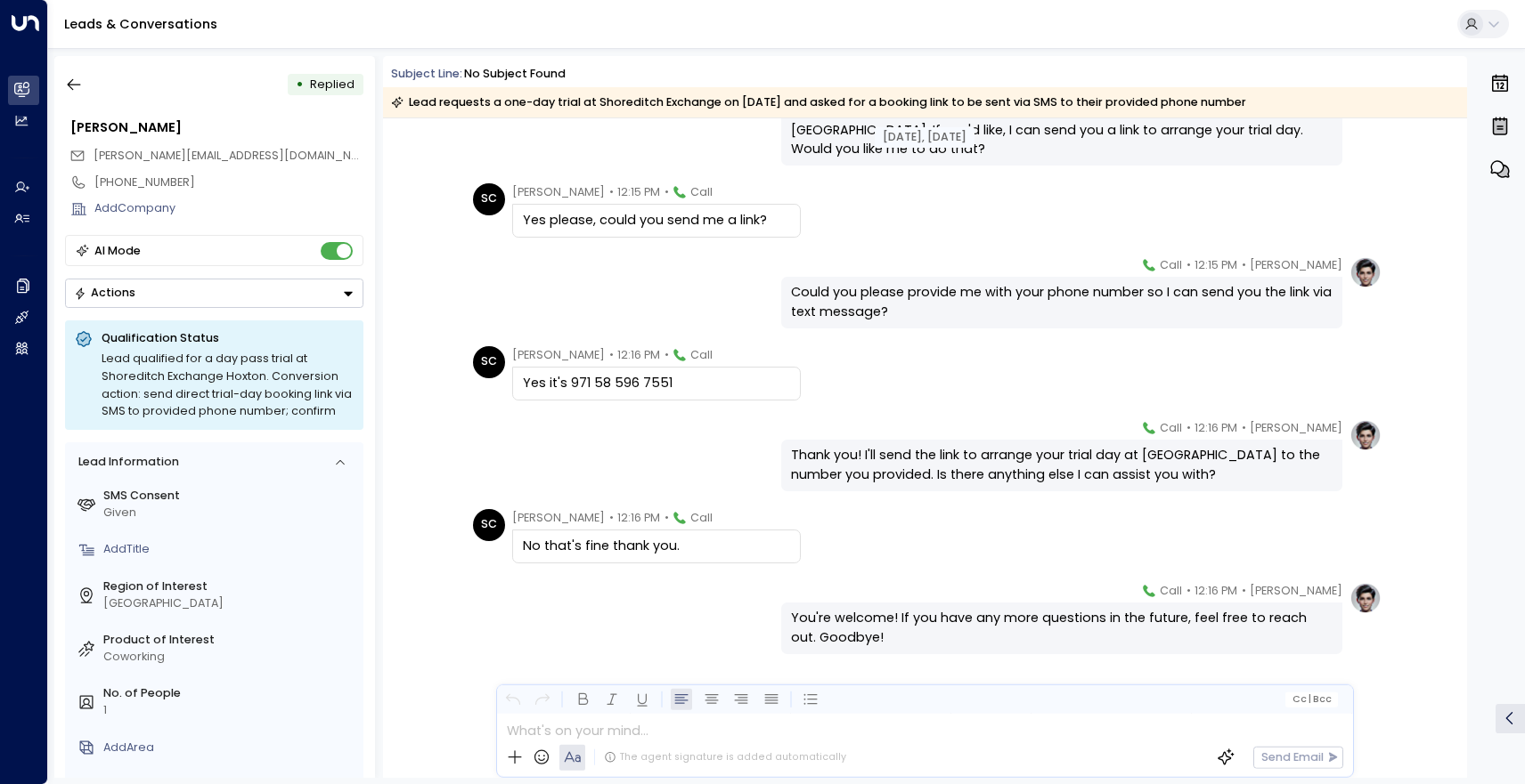
scroll to position [1026, 0]
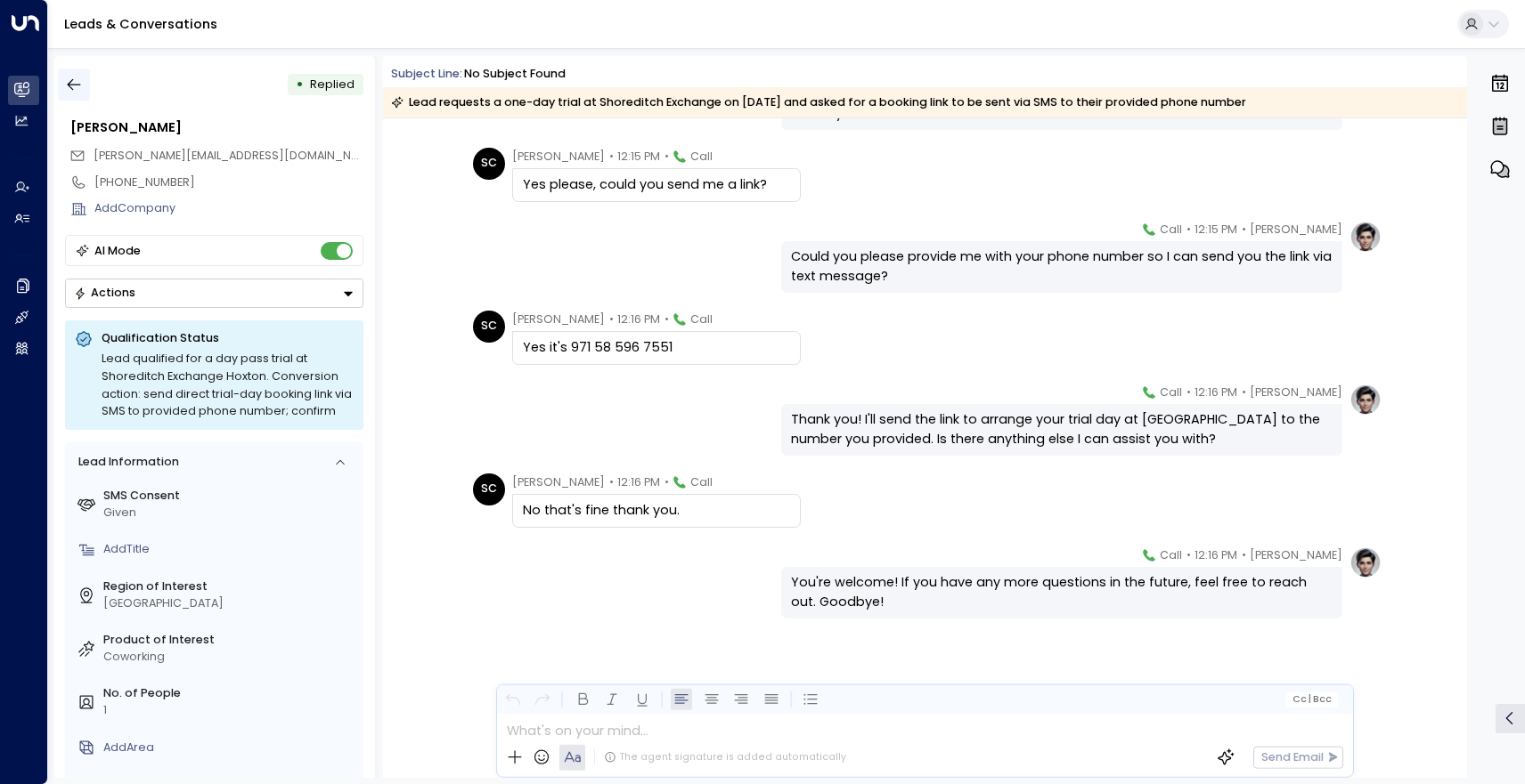
click at [67, 87] on icon "button" at bounding box center [74, 84] width 17 height 17
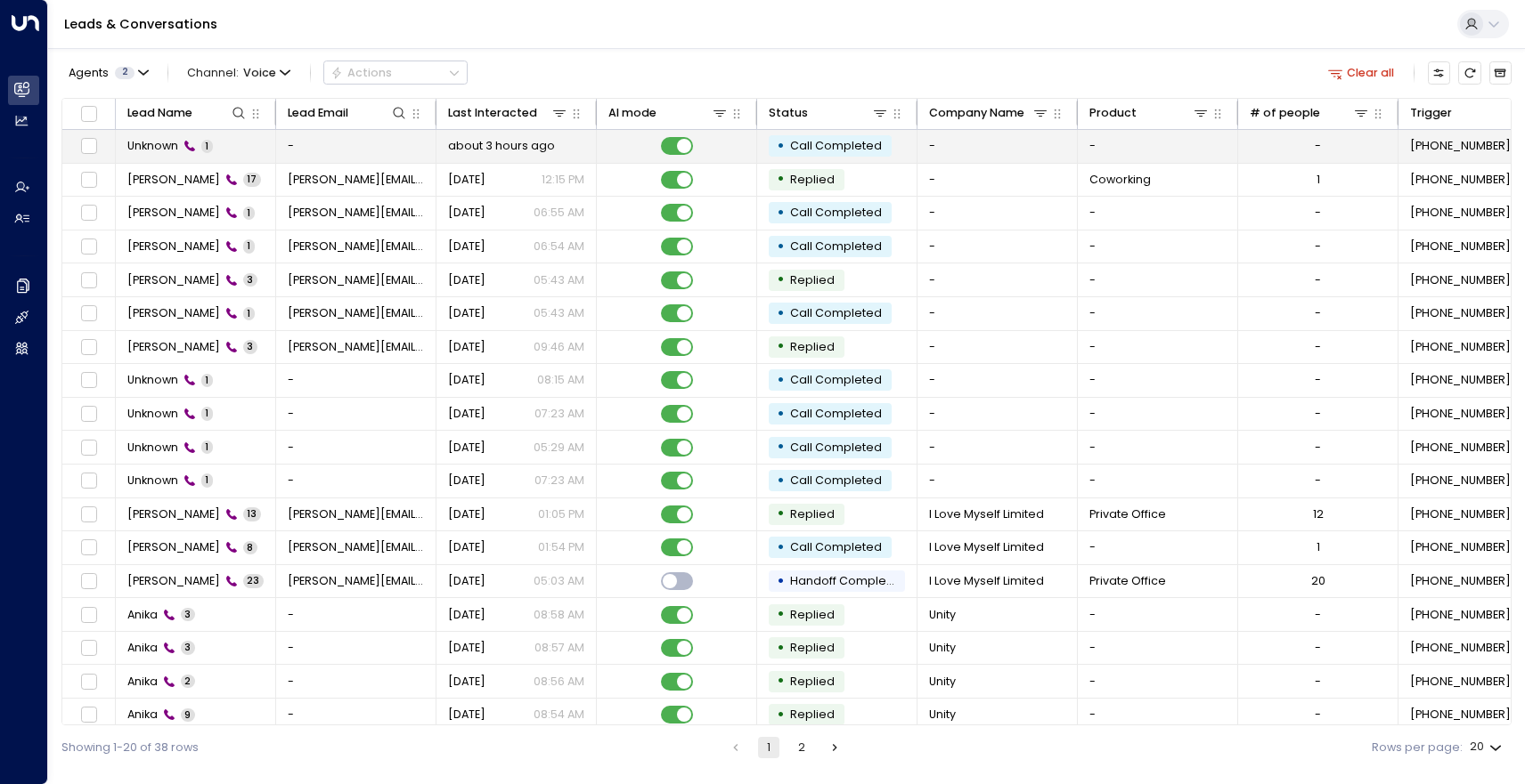
click at [329, 153] on td "-" at bounding box center [355, 147] width 160 height 33
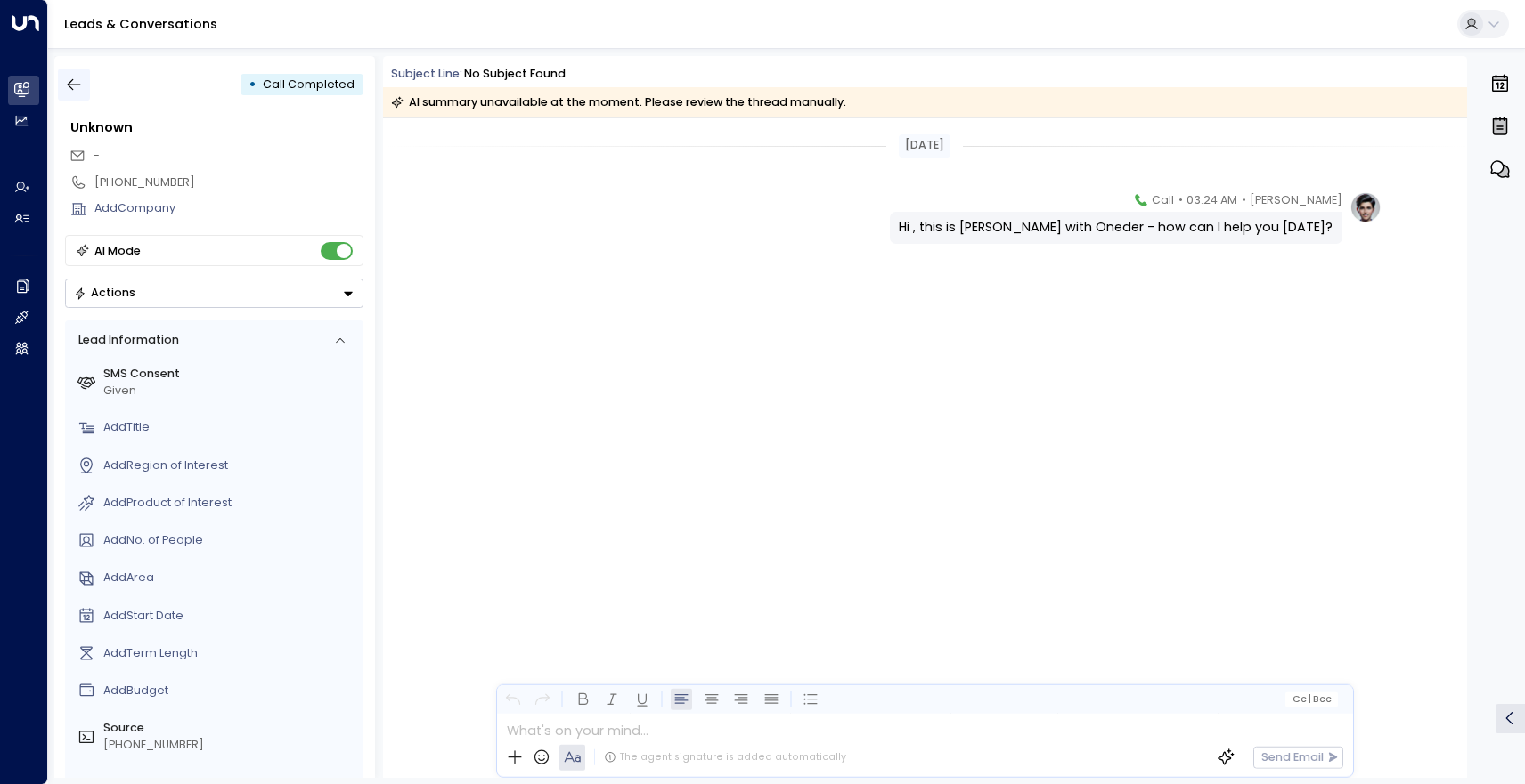
click at [81, 91] on icon "button" at bounding box center [74, 84] width 17 height 17
